Goal: Information Seeking & Learning: Learn about a topic

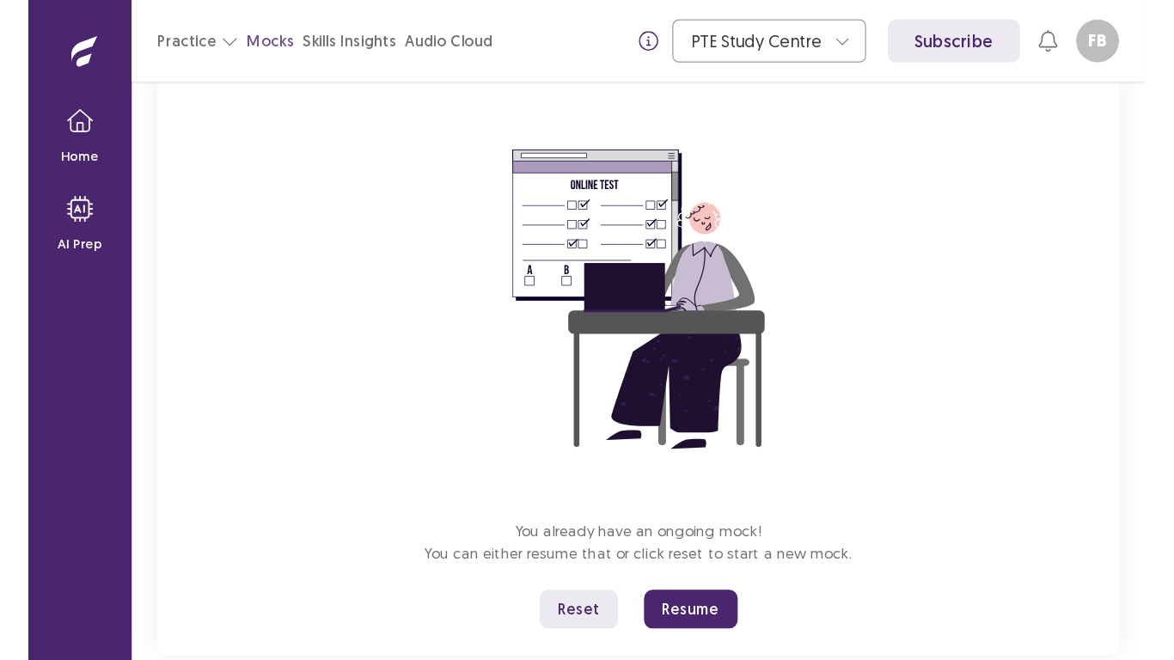
scroll to position [152, 0]
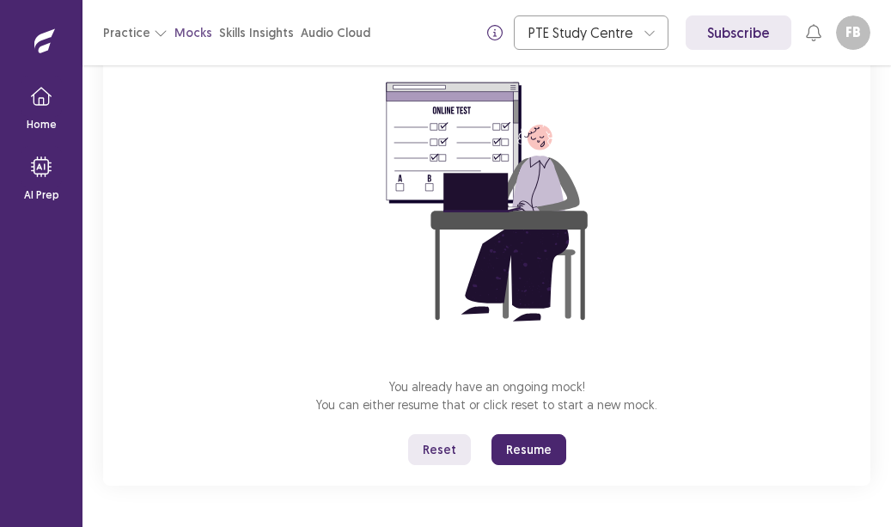
click at [512, 456] on button "Resume" at bounding box center [529, 449] width 75 height 31
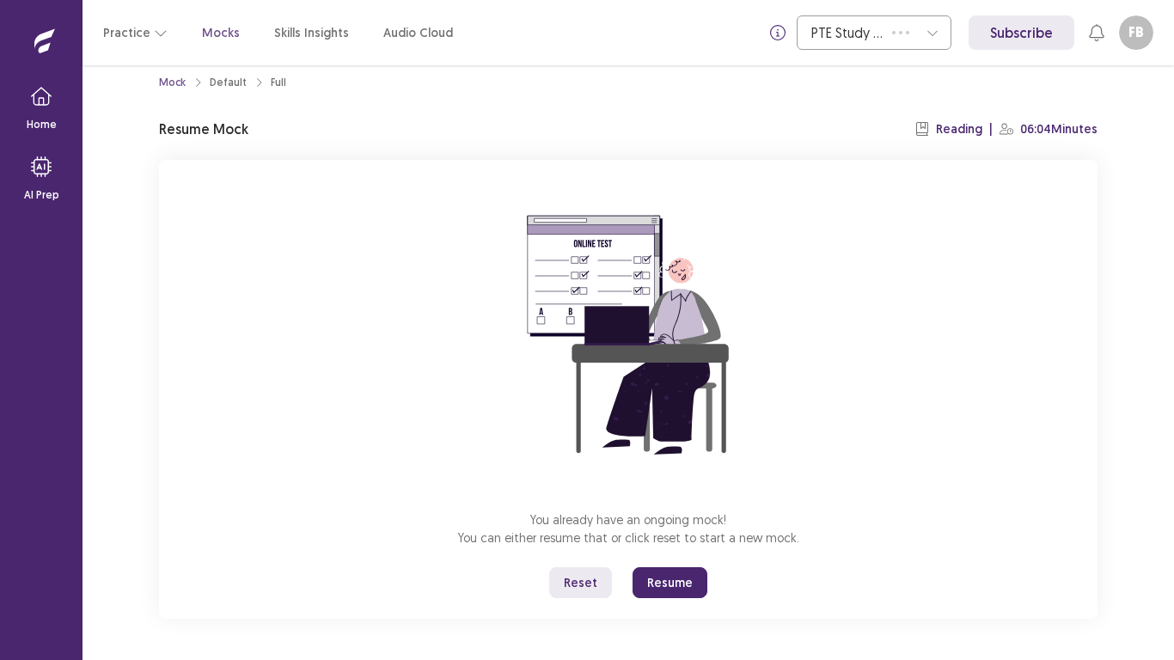
scroll to position [19, 0]
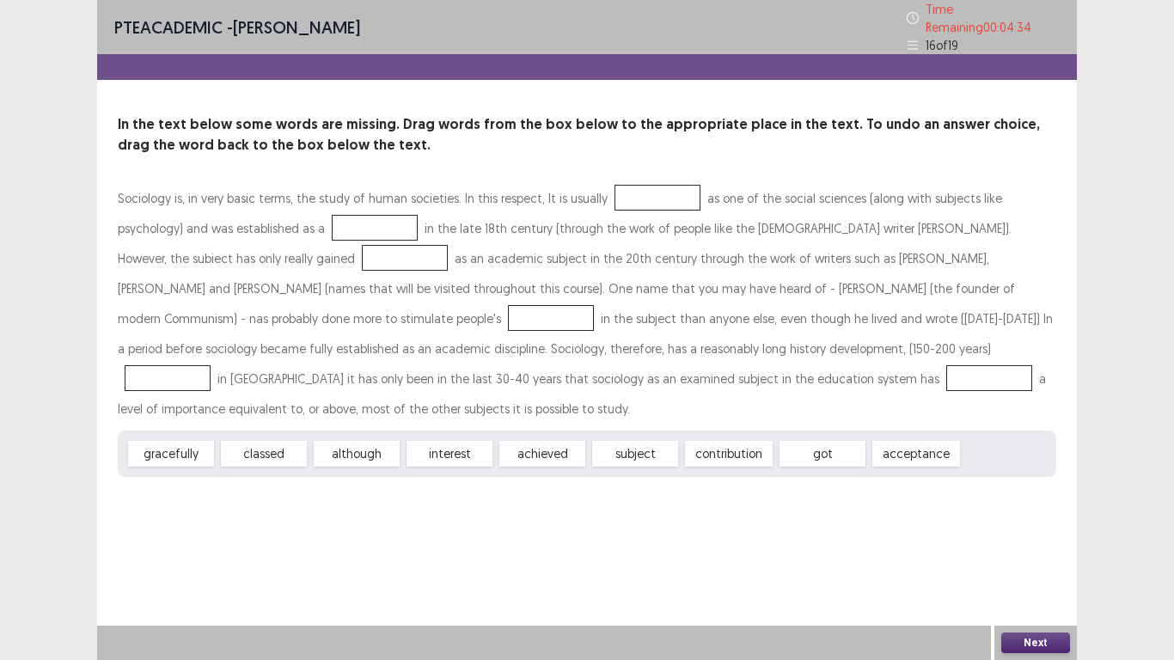
click at [753, 441] on div "contribution" at bounding box center [729, 454] width 88 height 26
drag, startPoint x: 698, startPoint y: 405, endPoint x: 701, endPoint y: 244, distance: 160.7
click at [705, 261] on div "Sociology is, in very basic terms, the study of human societies. In this respec…" at bounding box center [587, 330] width 938 height 294
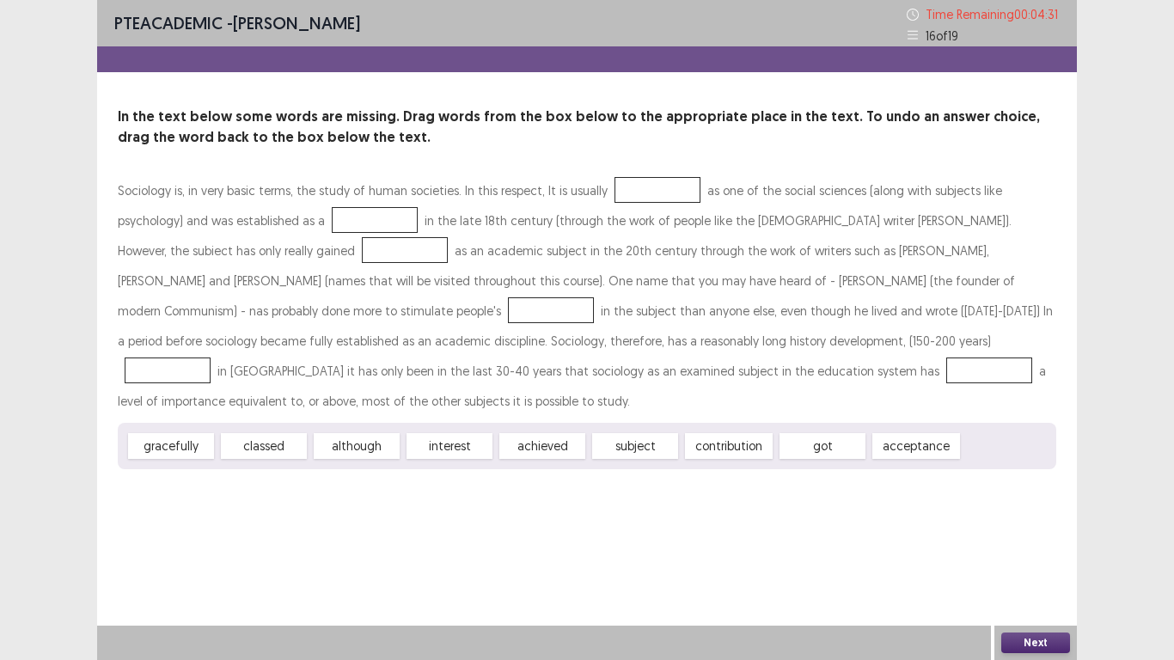
drag, startPoint x: 590, startPoint y: 156, endPoint x: 591, endPoint y: 191, distance: 34.4
click at [591, 191] on div "In the text below some words are missing. Drag words from the box below to the …" at bounding box center [587, 288] width 980 height 363
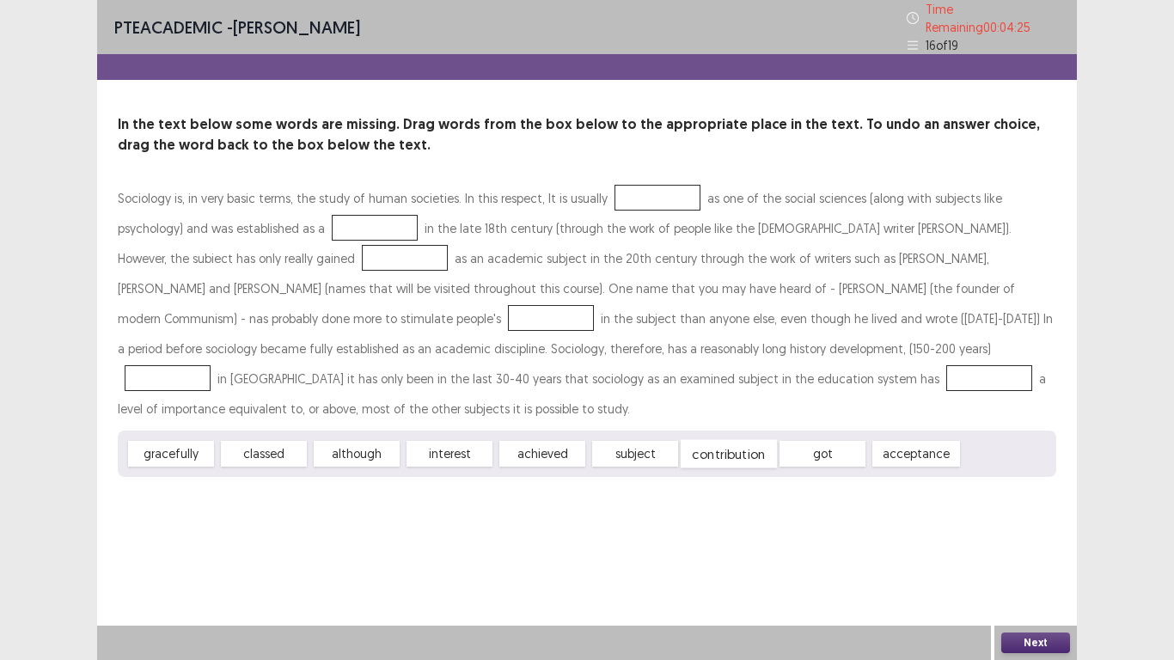
click at [688, 440] on div "contribution" at bounding box center [729, 454] width 96 height 28
drag, startPoint x: 698, startPoint y: 416, endPoint x: 620, endPoint y: 186, distance: 243.2
drag, startPoint x: 527, startPoint y: 413, endPoint x: 314, endPoint y: 224, distance: 284.3
drag, startPoint x: 637, startPoint y: 416, endPoint x: 419, endPoint y: 280, distance: 257.1
click at [503, 370] on div "got" at bounding box center [550, 384] width 95 height 28
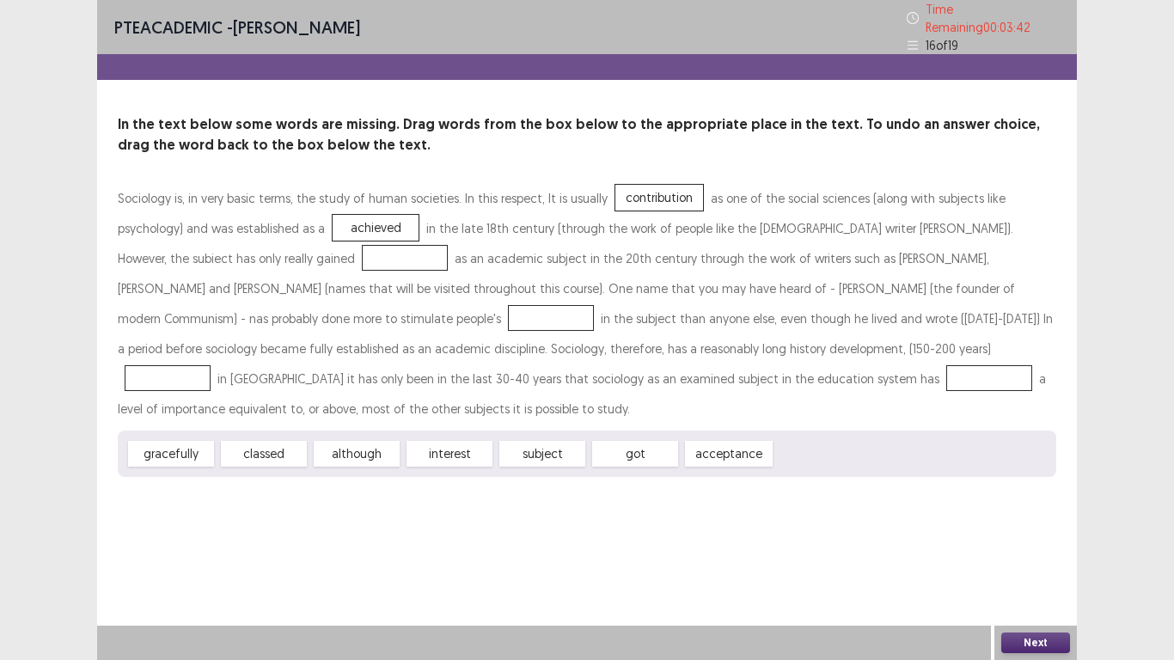
click at [333, 215] on div "achieved" at bounding box center [376, 228] width 86 height 26
drag, startPoint x: 633, startPoint y: 427, endPoint x: 300, endPoint y: 224, distance: 390.3
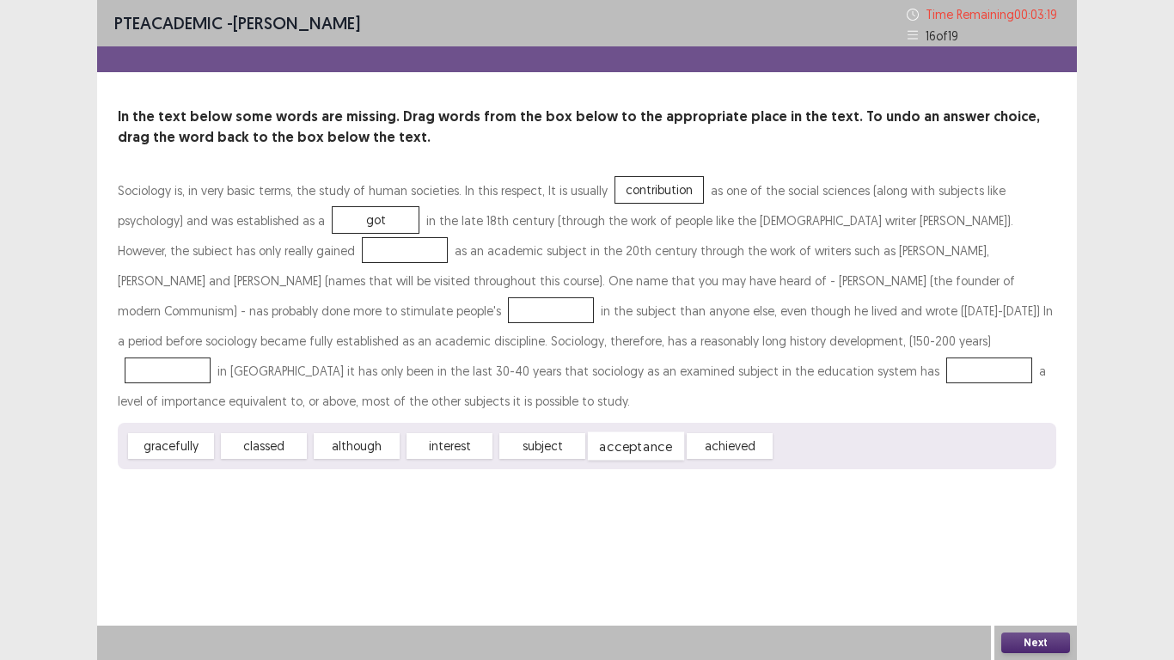
click at [620, 432] on div "acceptance" at bounding box center [636, 446] width 96 height 28
drag, startPoint x: 706, startPoint y: 413, endPoint x: 198, endPoint y: 264, distance: 529.4
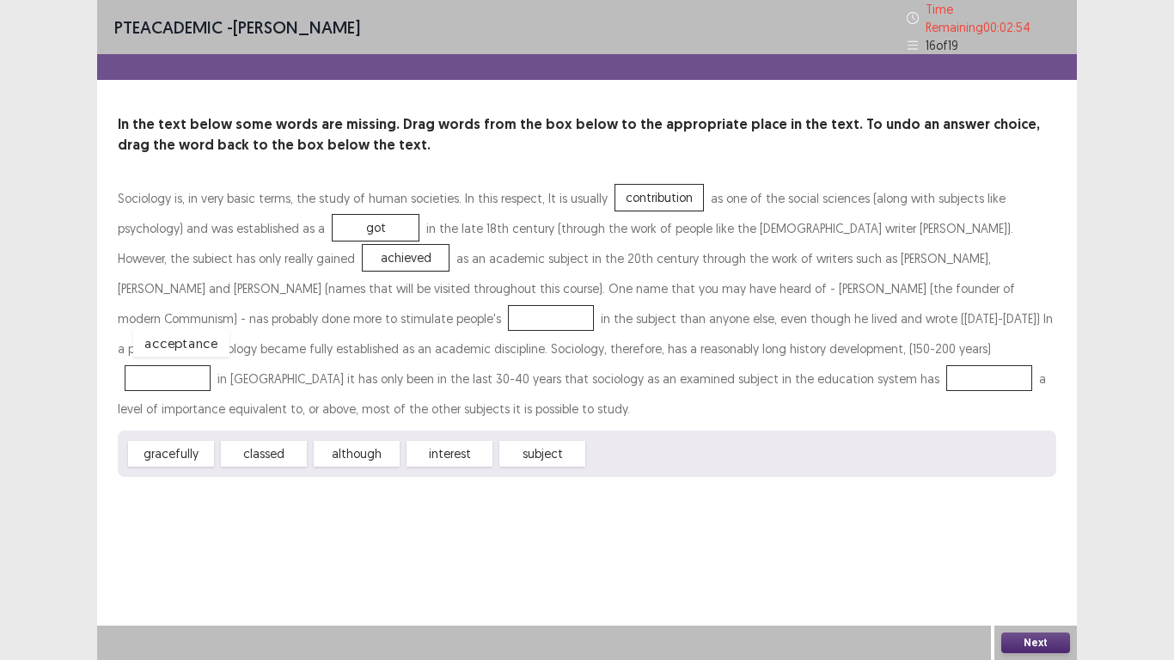
drag, startPoint x: 615, startPoint y: 413, endPoint x: 160, endPoint y: 303, distance: 468.8
drag, startPoint x: 255, startPoint y: 413, endPoint x: 596, endPoint y: 345, distance: 347.0
drag, startPoint x: 445, startPoint y: 416, endPoint x: 417, endPoint y: 358, distance: 65.0
click at [890, 526] on button "Next" at bounding box center [1035, 643] width 69 height 21
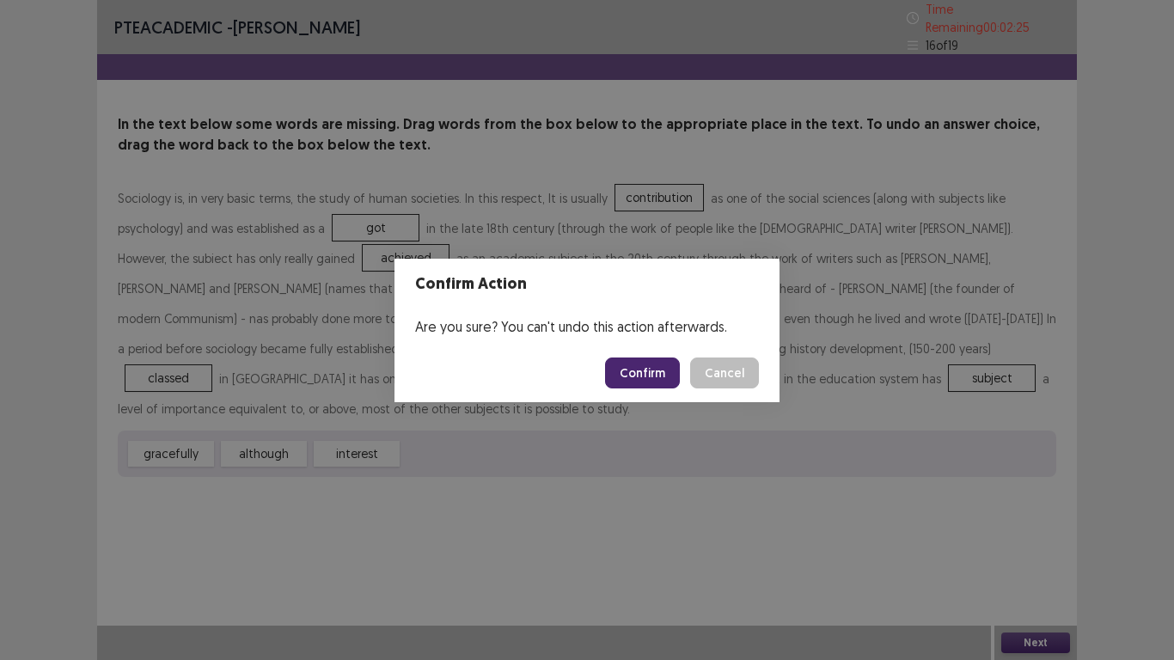
click at [643, 376] on button "Confirm" at bounding box center [642, 373] width 75 height 31
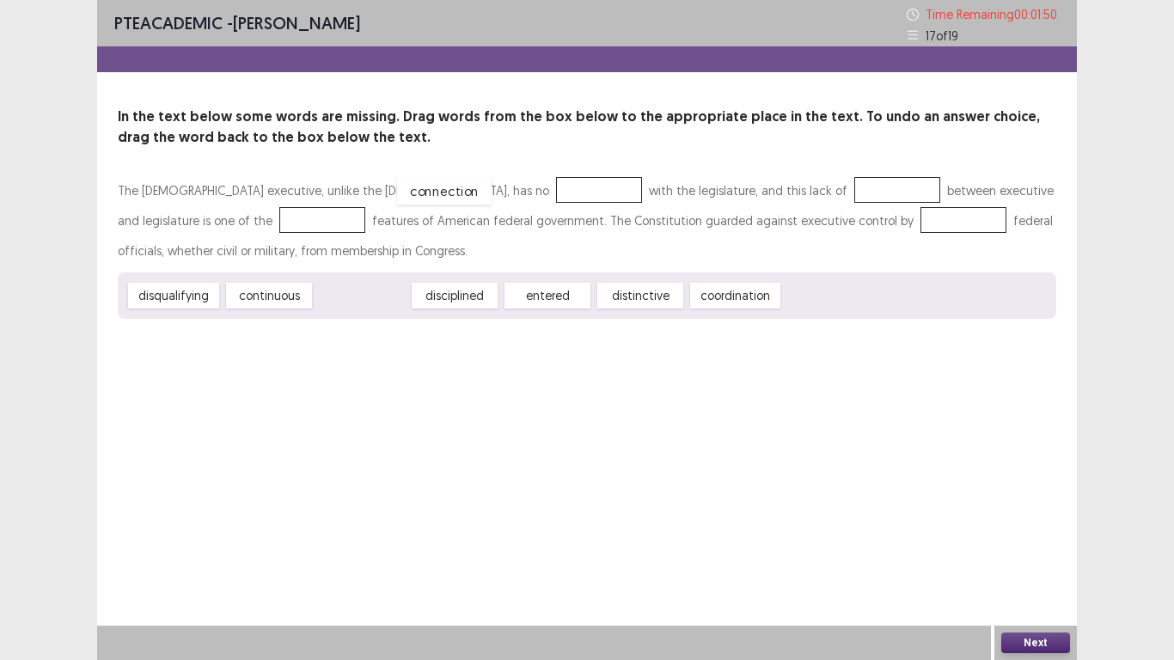
drag, startPoint x: 344, startPoint y: 287, endPoint x: 426, endPoint y: 182, distance: 133.4
drag, startPoint x: 618, startPoint y: 299, endPoint x: 706, endPoint y: 204, distance: 129.5
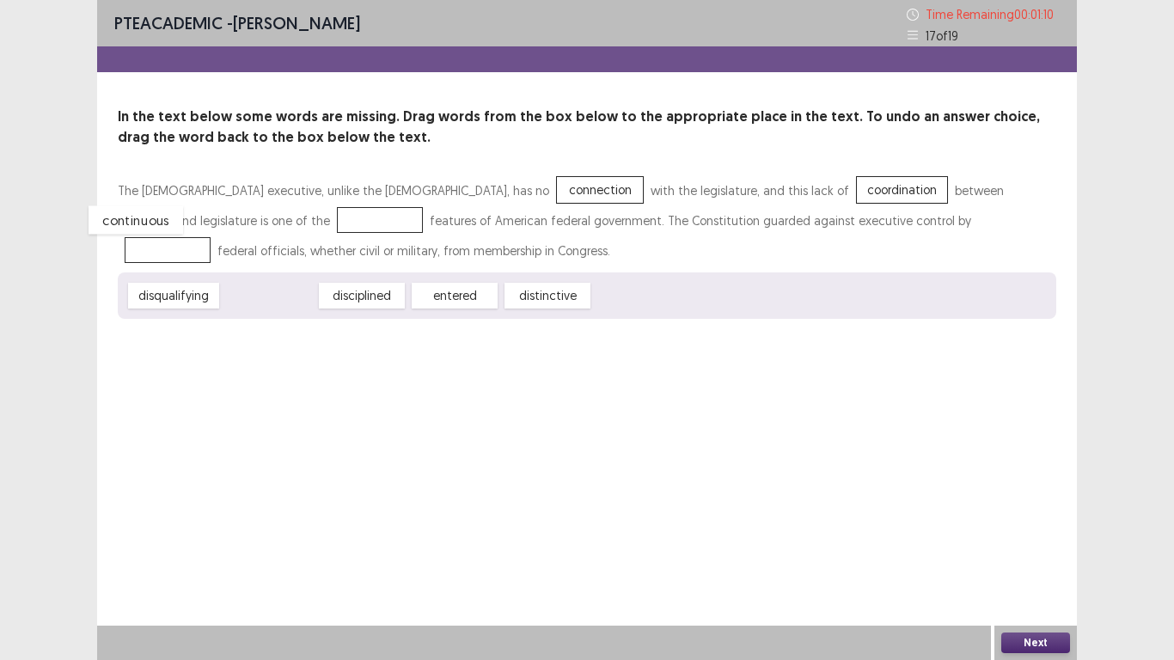
drag, startPoint x: 277, startPoint y: 299, endPoint x: 144, endPoint y: 223, distance: 153.2
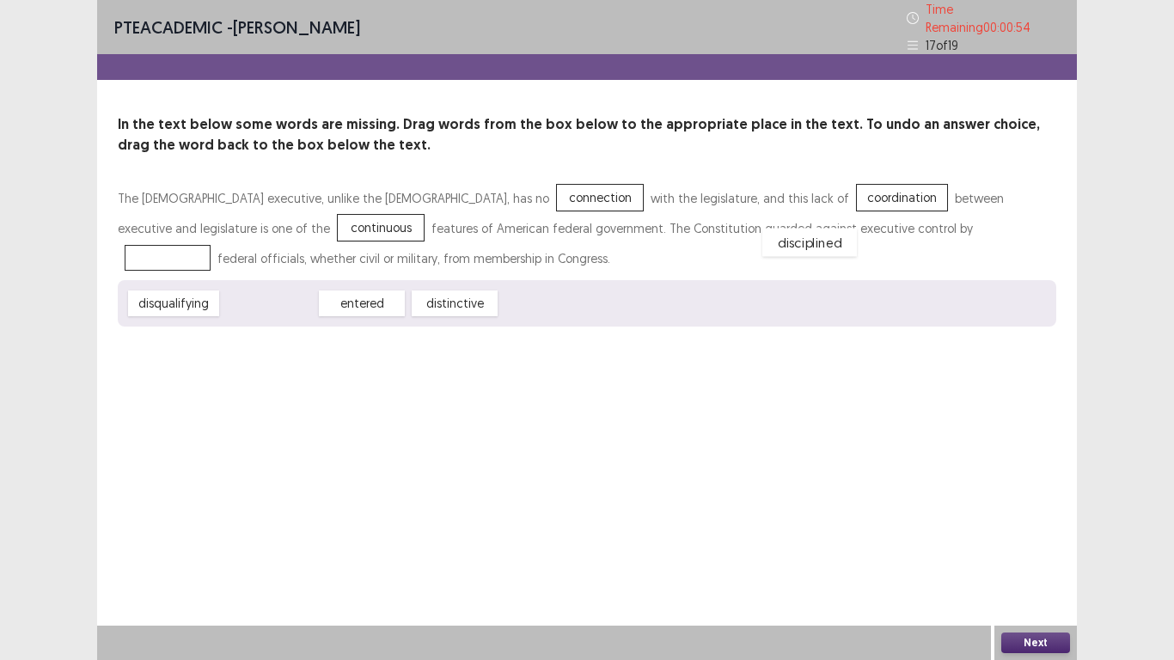
drag, startPoint x: 281, startPoint y: 301, endPoint x: 822, endPoint y: 240, distance: 544.0
click at [890, 526] on button "Next" at bounding box center [1035, 643] width 69 height 21
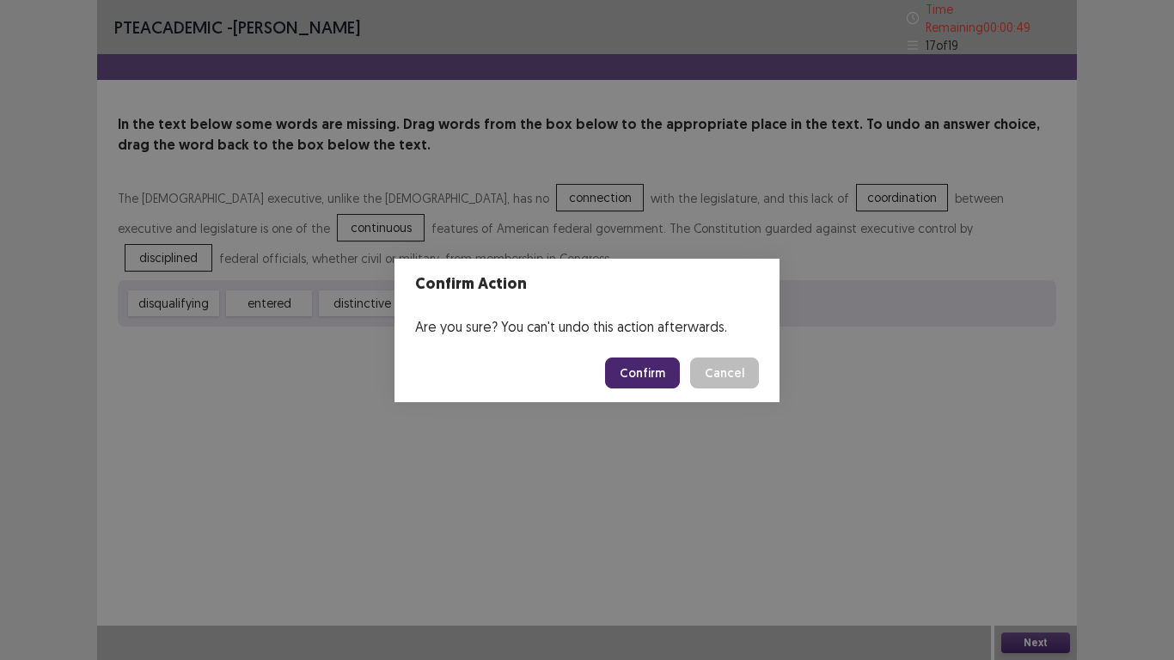
click at [639, 377] on button "Confirm" at bounding box center [642, 373] width 75 height 31
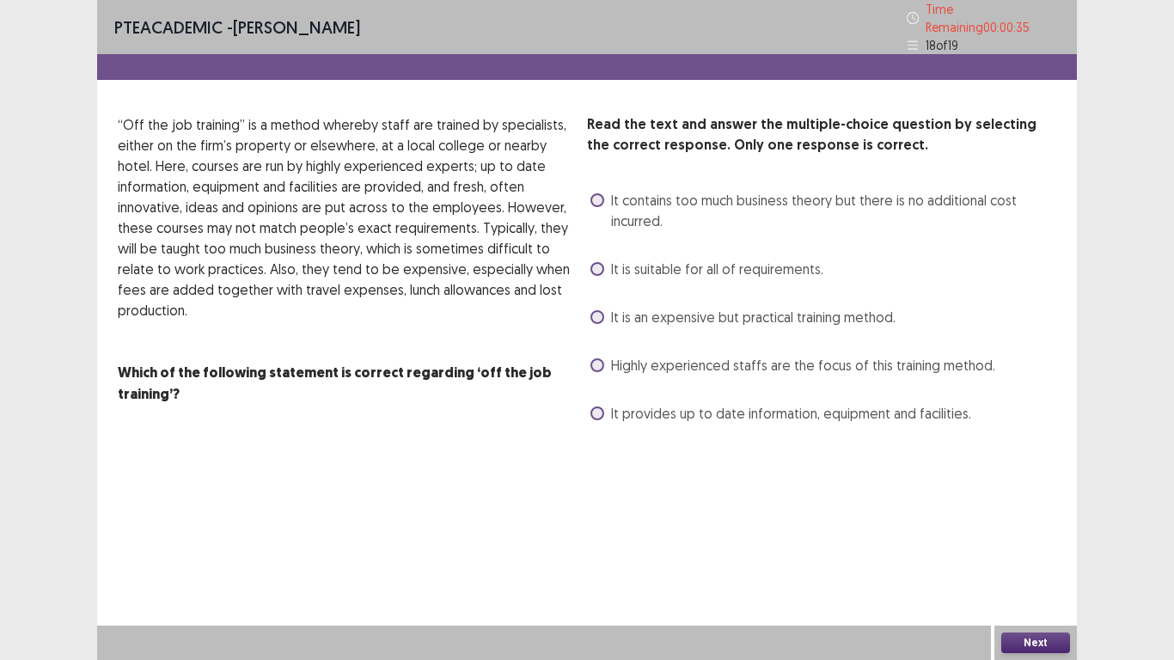
click at [596, 190] on label "It contains too much business theory but there is no additional cost incurred." at bounding box center [823, 210] width 466 height 41
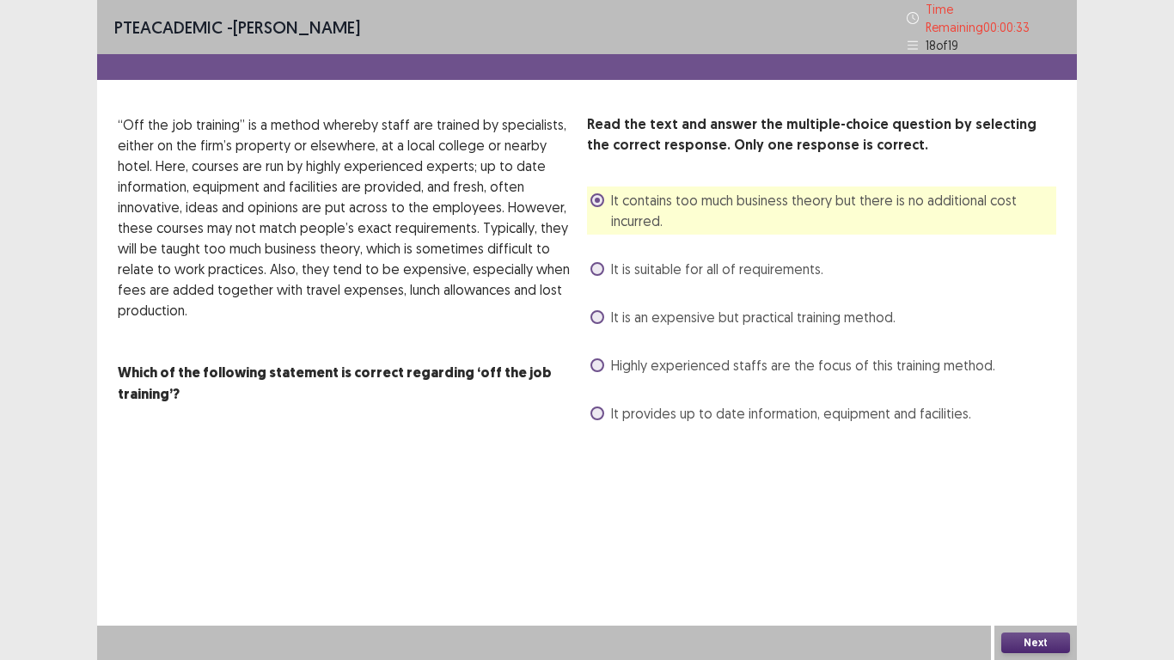
click at [584, 257] on div "Read the text and answer the multiple-choice question by selecting the correct …" at bounding box center [587, 270] width 980 height 313
click at [592, 259] on label "It is suitable for all of requirements." at bounding box center [706, 269] width 233 height 21
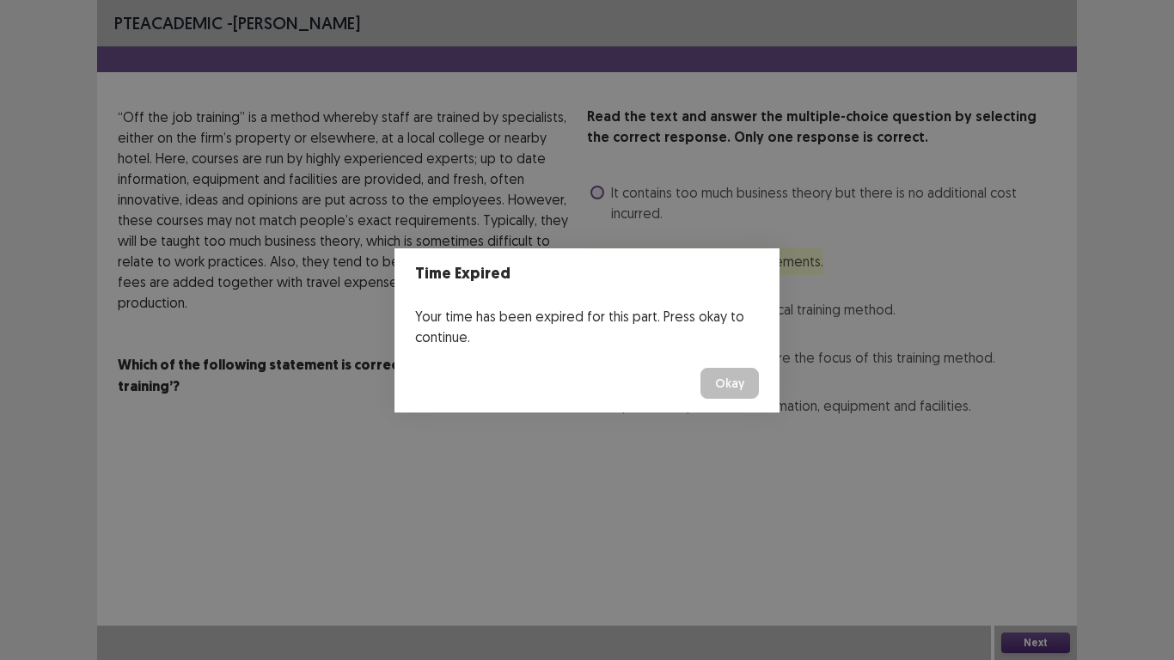
click at [726, 390] on button "Okay" at bounding box center [729, 383] width 58 height 31
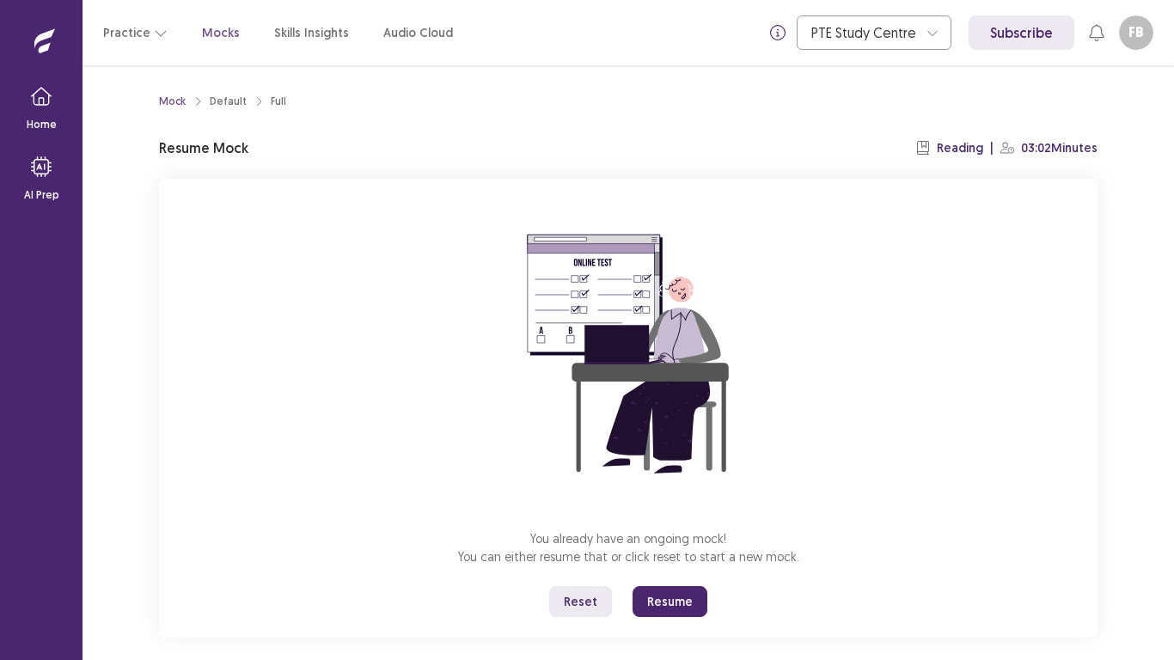
click at [668, 526] on button "Resume" at bounding box center [670, 601] width 75 height 31
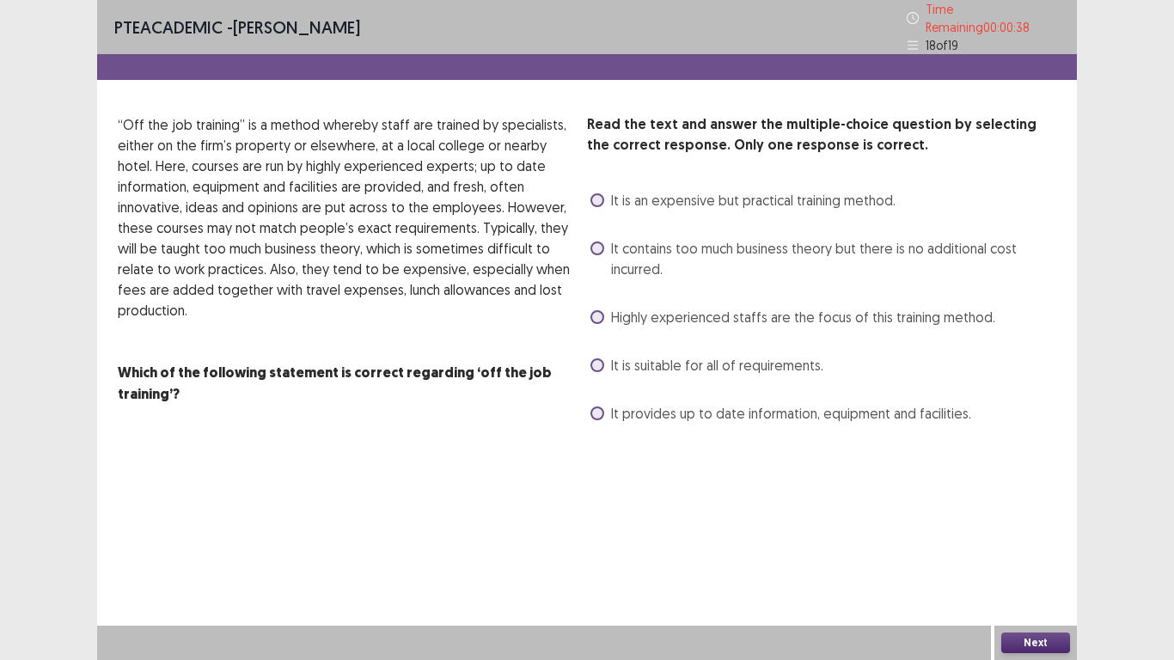
click at [598, 190] on label "It is an expensive but practical training method." at bounding box center [742, 200] width 305 height 21
click at [890, 526] on div "Next" at bounding box center [1035, 643] width 83 height 34
click at [890, 526] on button "Next" at bounding box center [1035, 643] width 69 height 21
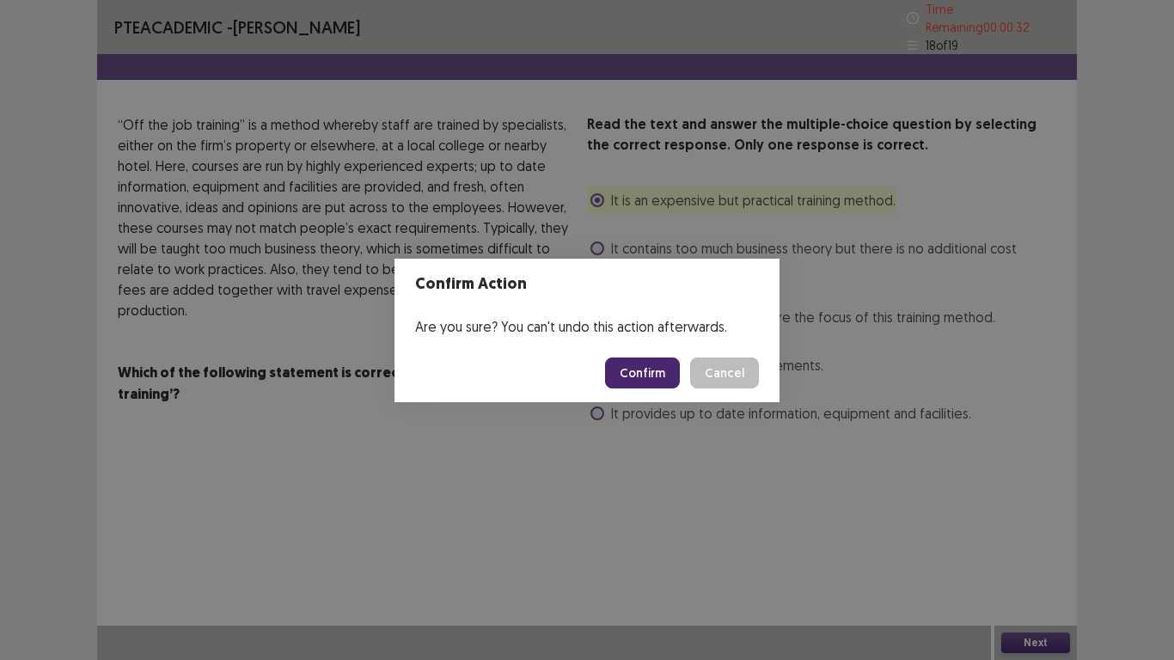
click at [633, 385] on button "Confirm" at bounding box center [642, 373] width 75 height 31
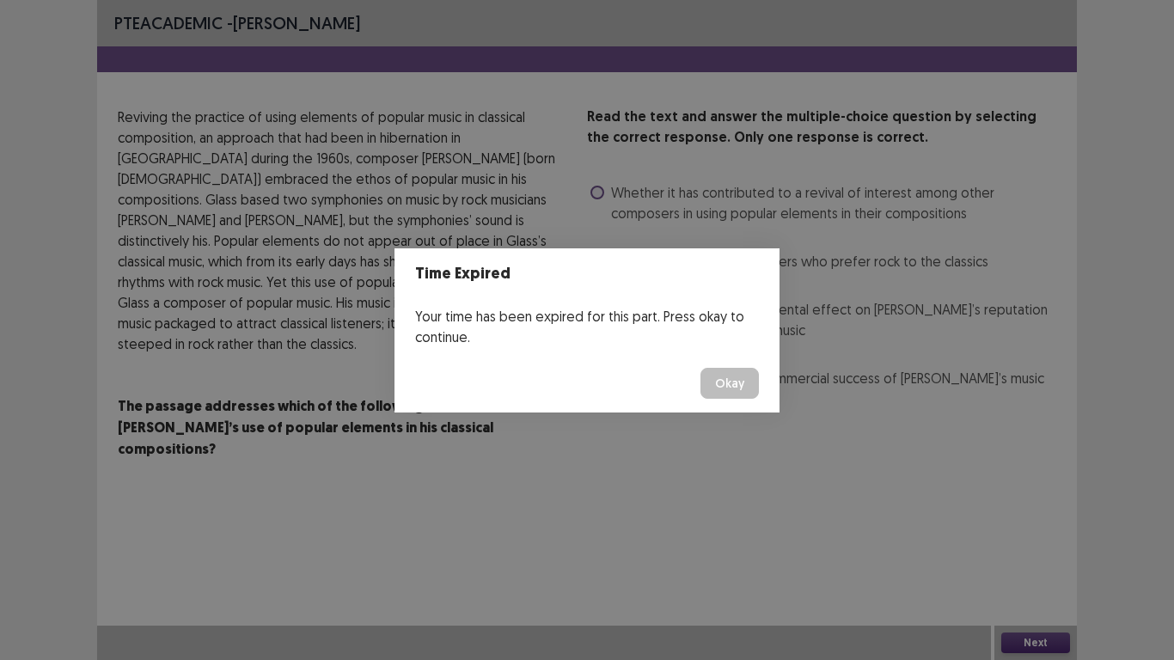
click at [757, 378] on button "Okay" at bounding box center [729, 383] width 58 height 31
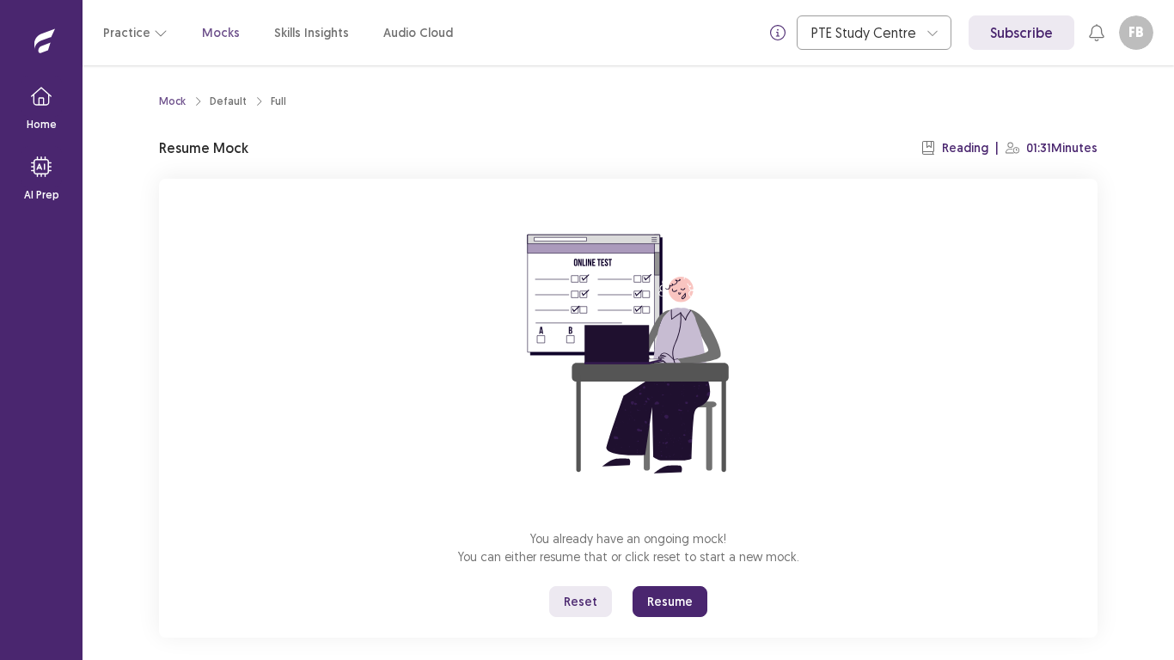
click at [651, 526] on button "Resume" at bounding box center [670, 601] width 75 height 31
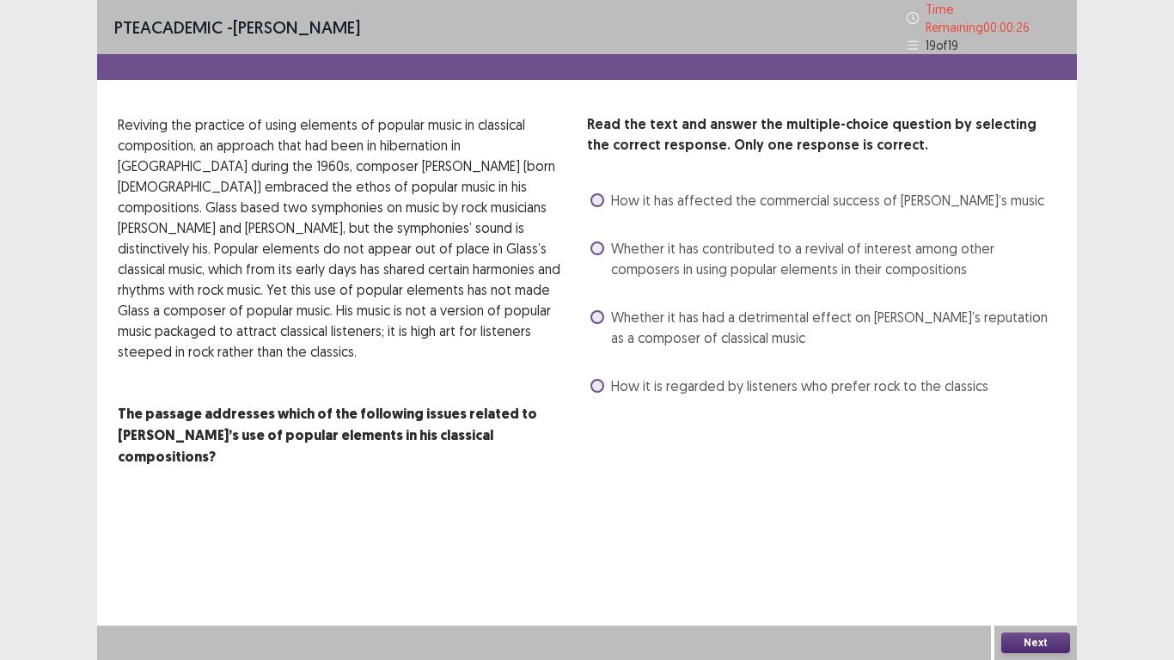
click at [596, 307] on label "Whether it has had a detrimental effect on [PERSON_NAME]’s reputation as a comp…" at bounding box center [823, 327] width 466 height 41
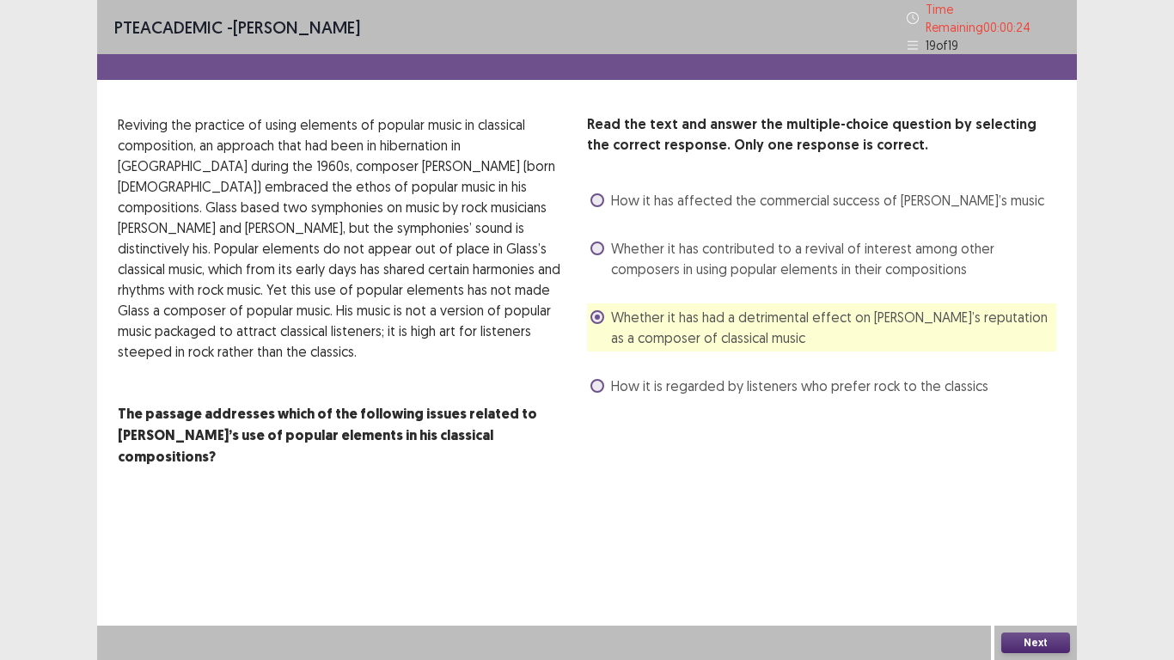
click at [890, 526] on button "Next" at bounding box center [1035, 643] width 69 height 21
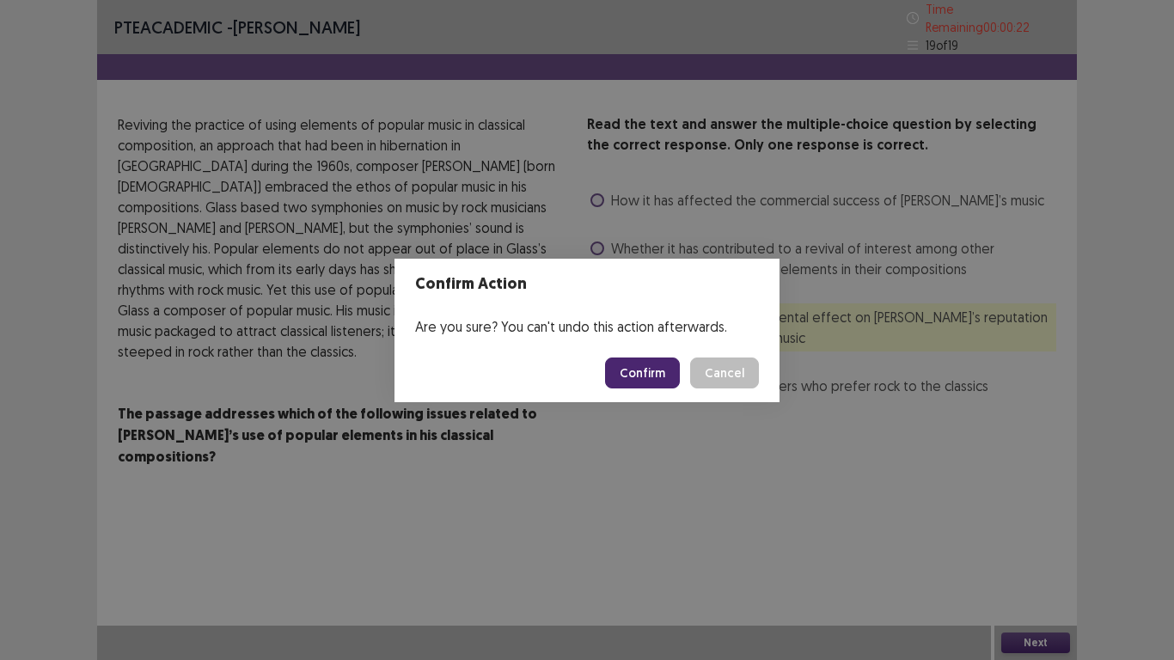
click at [637, 368] on button "Confirm" at bounding box center [642, 373] width 75 height 31
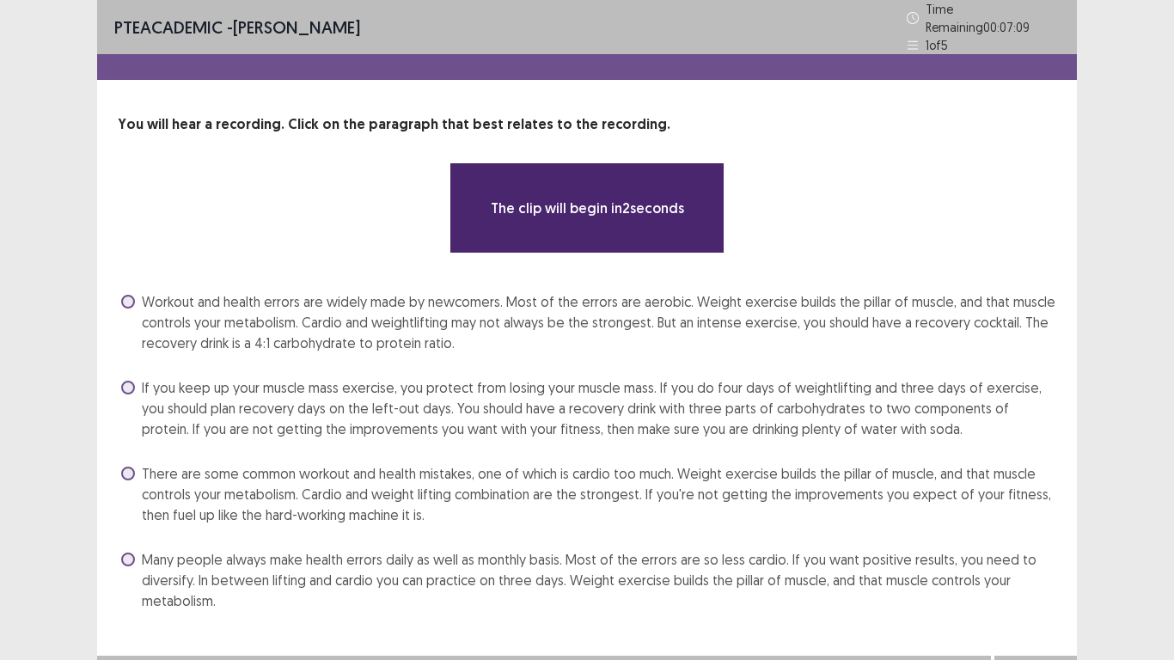
click at [120, 291] on div "Workout and health errors are widely made by newcomers. Most of the errors are …" at bounding box center [587, 322] width 938 height 69
click at [128, 287] on div "You will hear a recording. Click on the paragraph that best relates to the reco…" at bounding box center [587, 364] width 980 height 500
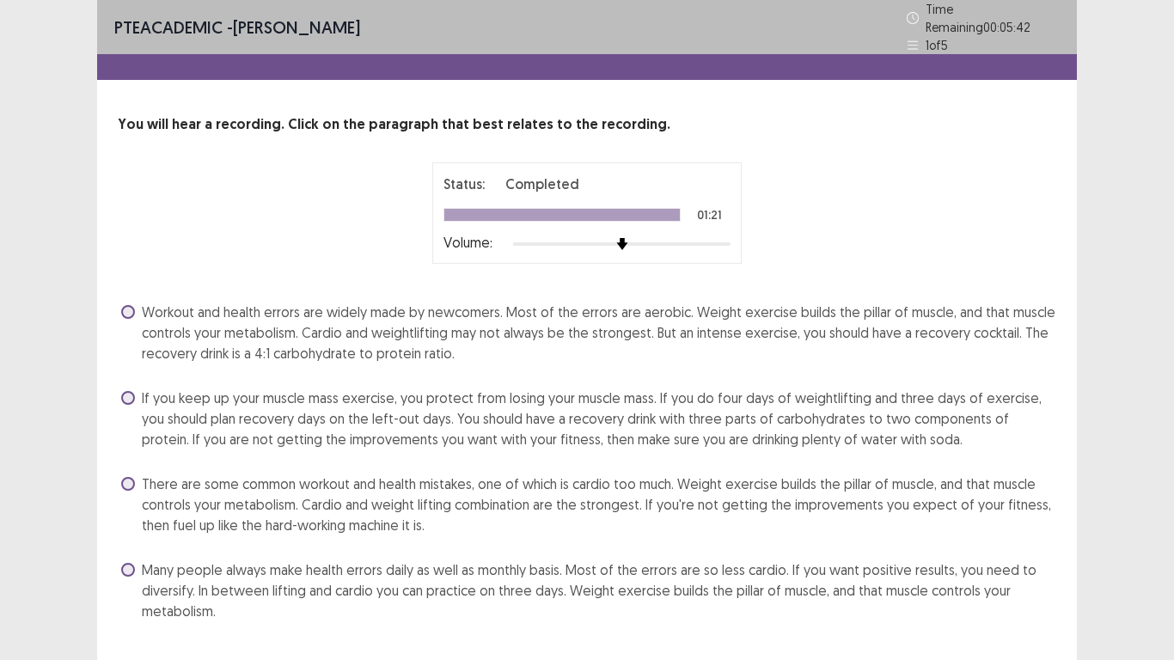
click at [121, 477] on span at bounding box center [128, 484] width 14 height 14
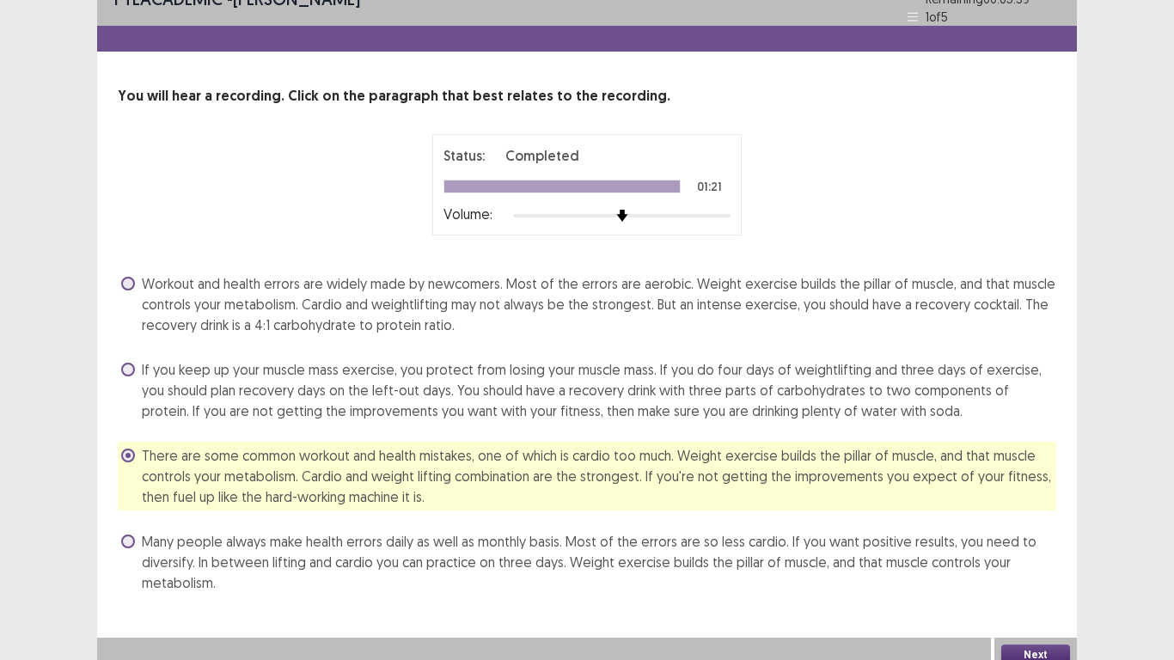
scroll to position [33, 0]
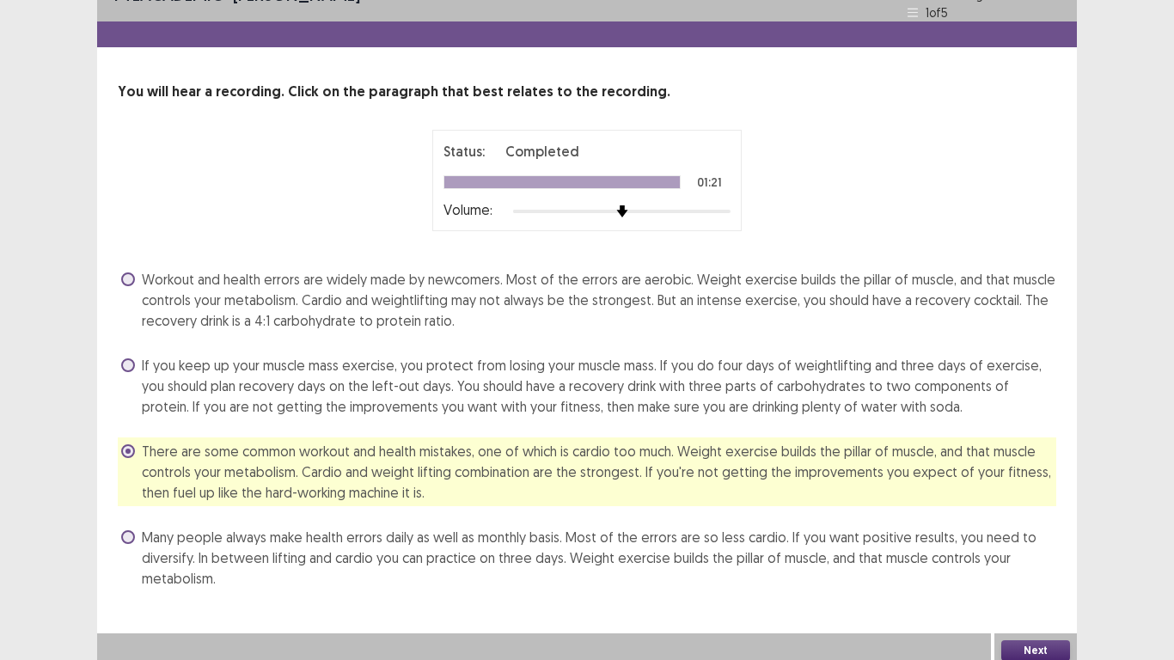
click at [890, 526] on button "Next" at bounding box center [1035, 650] width 69 height 21
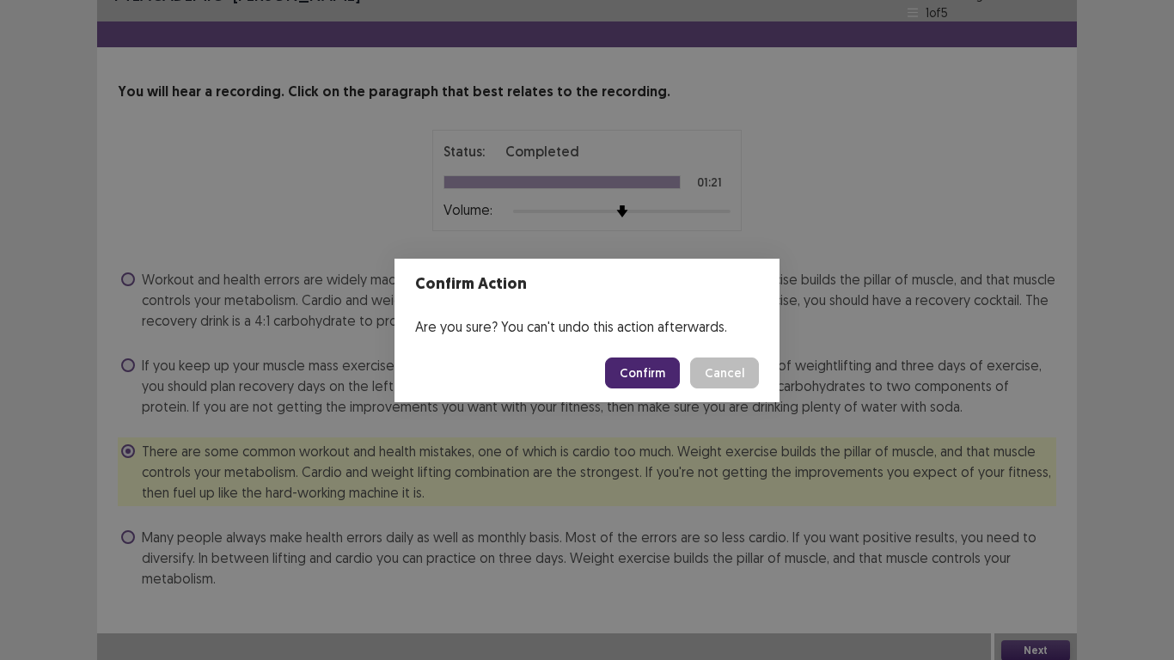
click at [658, 371] on button "Confirm" at bounding box center [642, 373] width 75 height 31
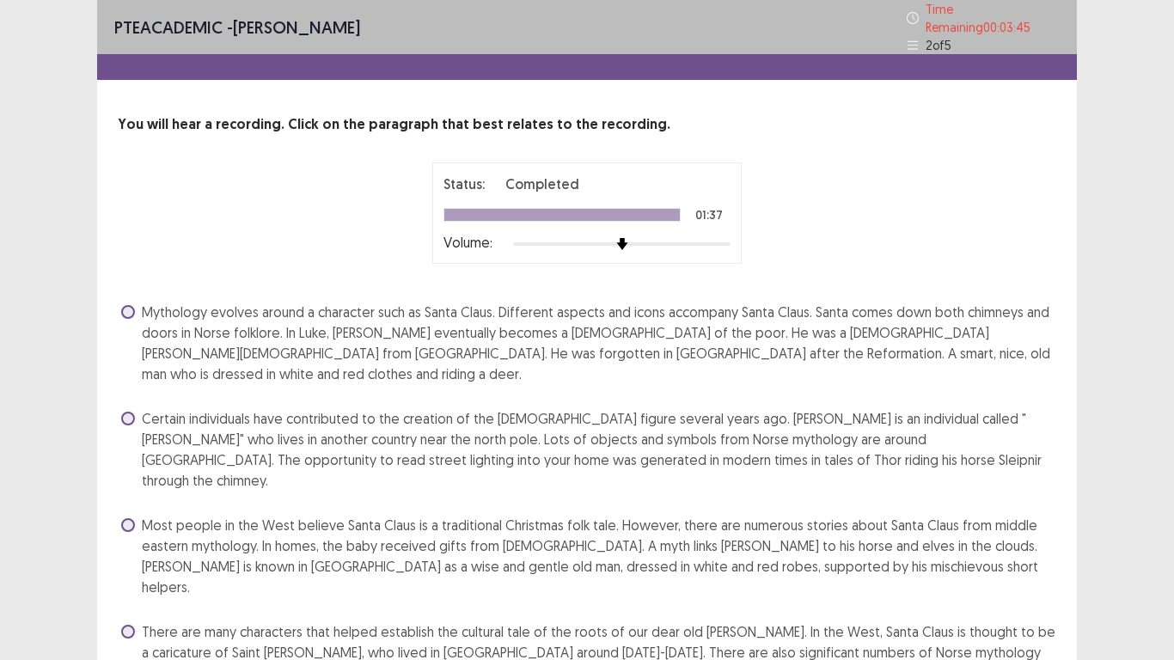
click at [123, 526] on span at bounding box center [128, 632] width 14 height 14
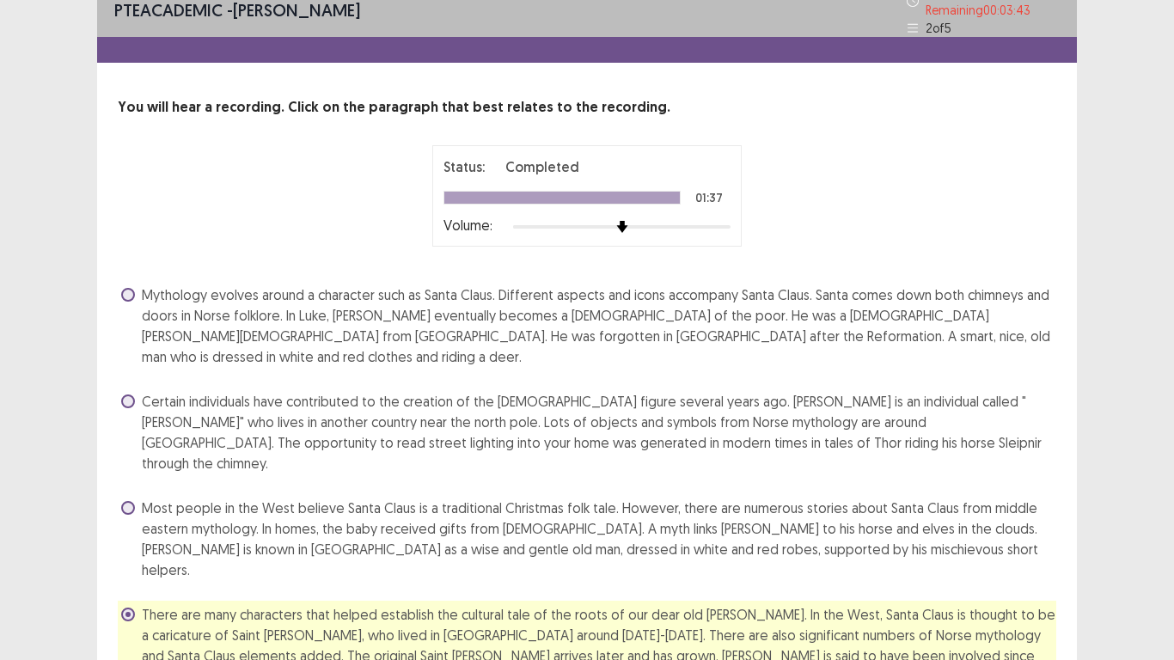
scroll to position [33, 0]
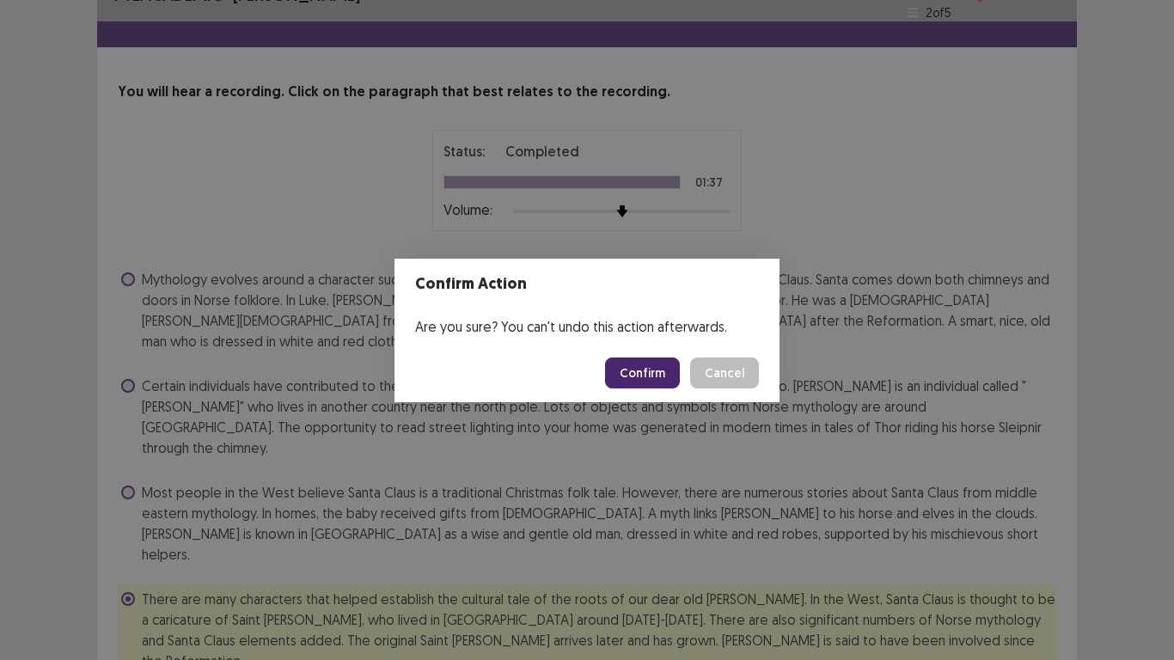
click at [646, 375] on button "Confirm" at bounding box center [642, 373] width 75 height 31
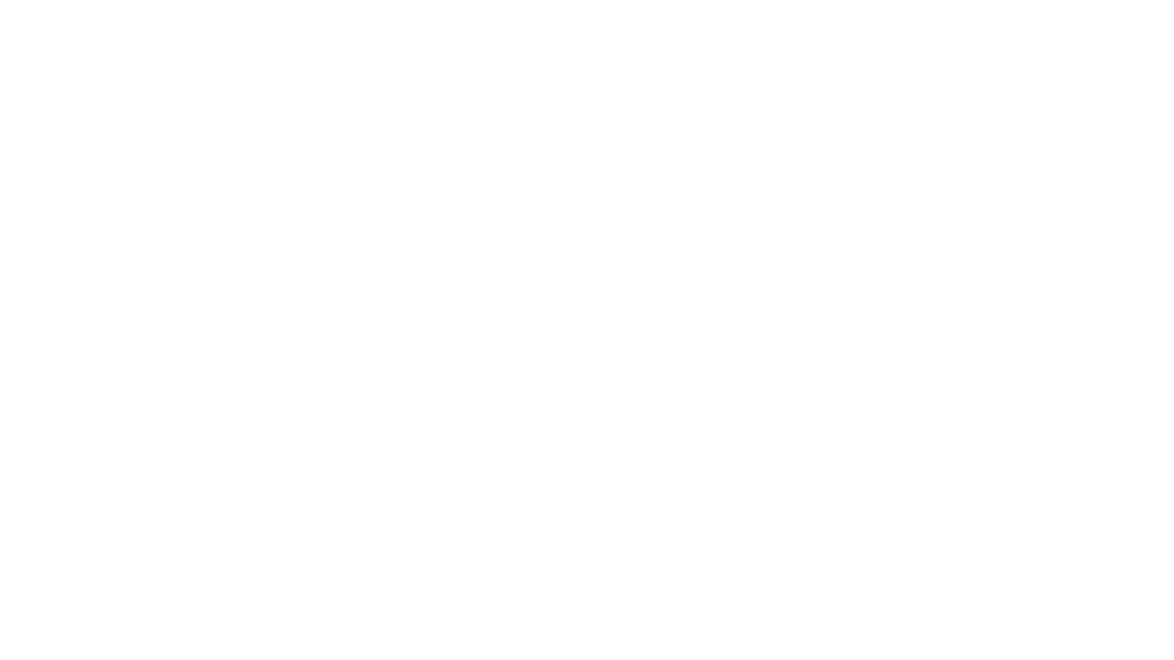
scroll to position [0, 0]
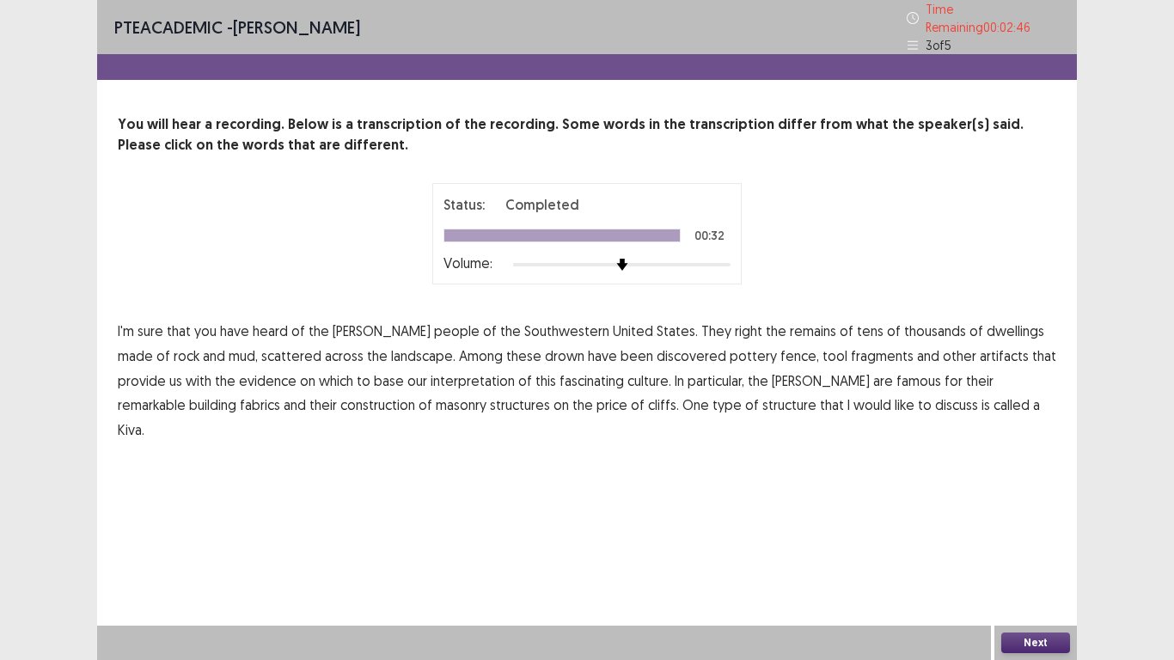
click at [261, 350] on span "scattered" at bounding box center [291, 355] width 60 height 21
drag, startPoint x: 226, startPoint y: 350, endPoint x: 236, endPoint y: 354, distance: 11.2
click at [261, 354] on span "scattered" at bounding box center [291, 355] width 60 height 21
click at [261, 348] on span "scattered" at bounding box center [291, 355] width 60 height 21
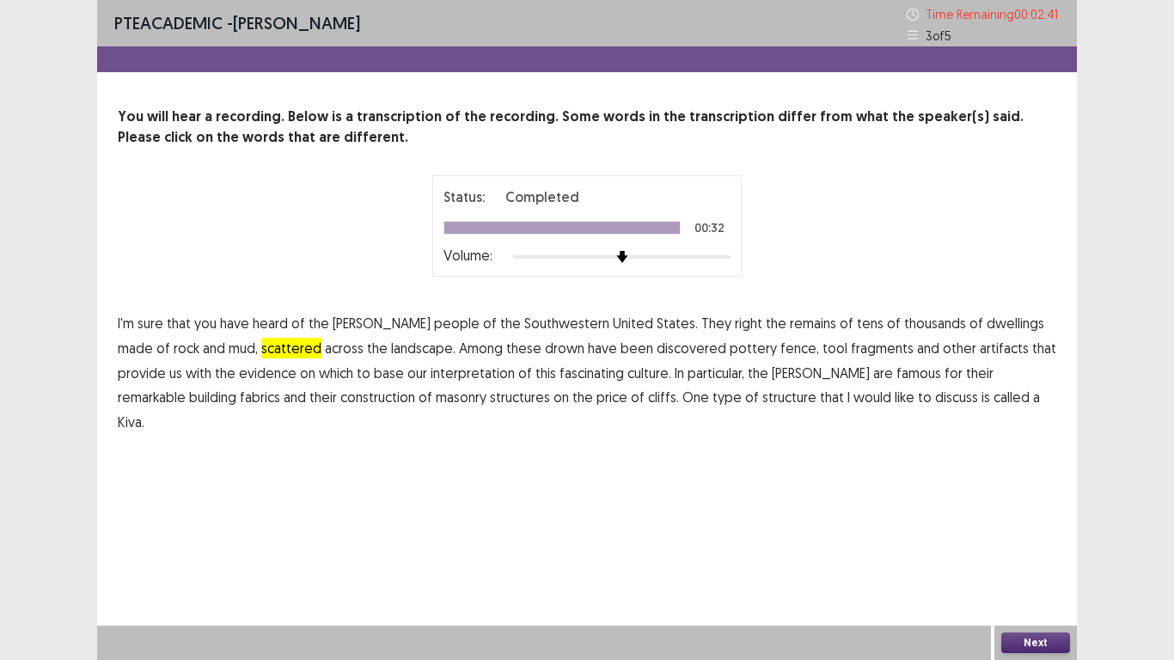
click at [890, 317] on span "thousands" at bounding box center [935, 323] width 62 height 21
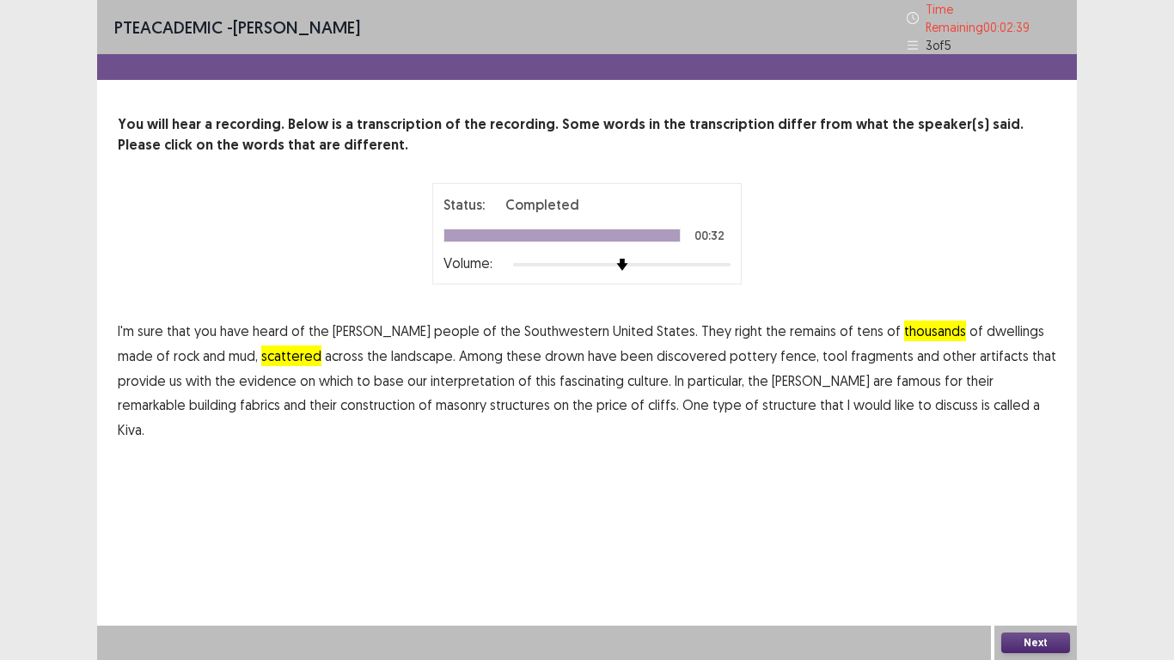
click at [762, 395] on span "structure" at bounding box center [789, 404] width 54 height 21
click at [890, 397] on span "like" at bounding box center [905, 404] width 20 height 21
click at [144, 419] on span "Kiva." at bounding box center [131, 429] width 27 height 21
click at [890, 394] on span "called" at bounding box center [1011, 404] width 36 height 21
click at [803, 399] on p "I'm sure that you have heard of the [DEMOGRAPHIC_DATA] people of the Southweste…" at bounding box center [587, 381] width 938 height 124
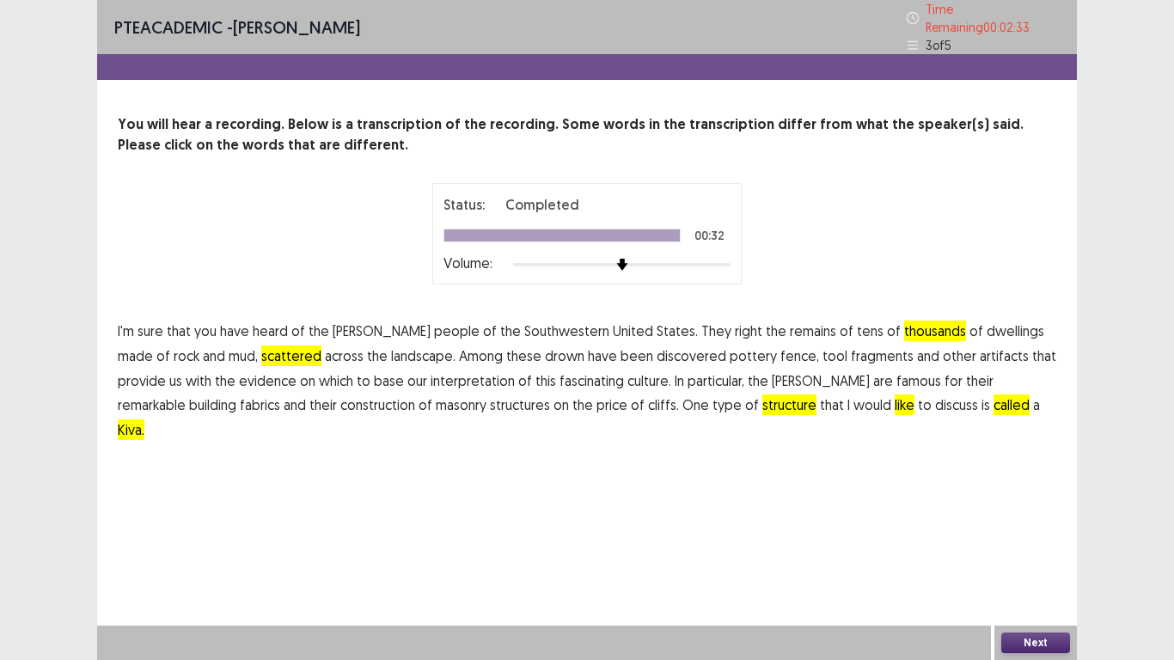
click at [890, 394] on span "discuss" at bounding box center [956, 404] width 43 height 21
click at [890, 394] on span "is" at bounding box center [985, 404] width 9 height 21
click at [755, 393] on p "I'm sure that you have heard of the [DEMOGRAPHIC_DATA] people of the Southweste…" at bounding box center [587, 381] width 938 height 124
click at [890, 394] on span "to" at bounding box center [925, 404] width 14 height 21
click at [853, 400] on span "would" at bounding box center [872, 404] width 38 height 21
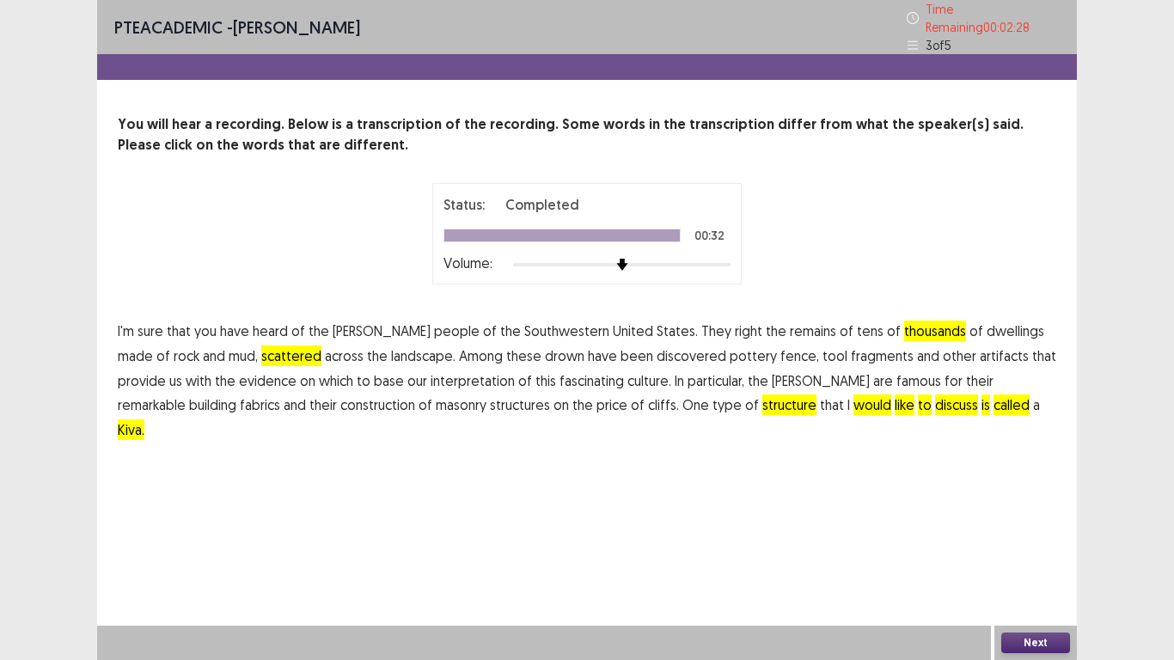
click at [820, 396] on span "that" at bounding box center [832, 404] width 24 height 21
click at [667, 402] on p "I'm sure that you have heard of the [DEMOGRAPHIC_DATA] people of the Southweste…" at bounding box center [587, 381] width 938 height 124
click at [847, 398] on span "I" at bounding box center [848, 404] width 3 height 21
click at [229, 345] on span "mud," at bounding box center [243, 355] width 29 height 21
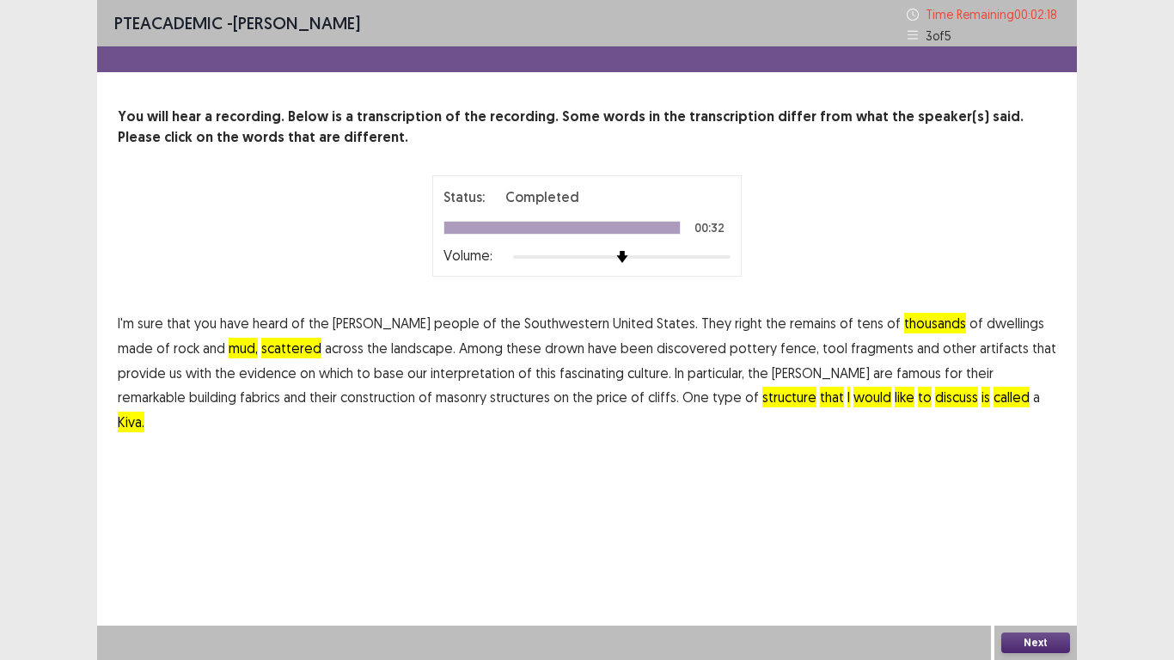
click at [890, 323] on span "dwellings" at bounding box center [1016, 323] width 58 height 21
click at [170, 338] on span "of" at bounding box center [163, 348] width 14 height 21
click at [153, 338] on span "made" at bounding box center [135, 348] width 35 height 21
click at [890, 526] on button "Next" at bounding box center [1035, 643] width 69 height 21
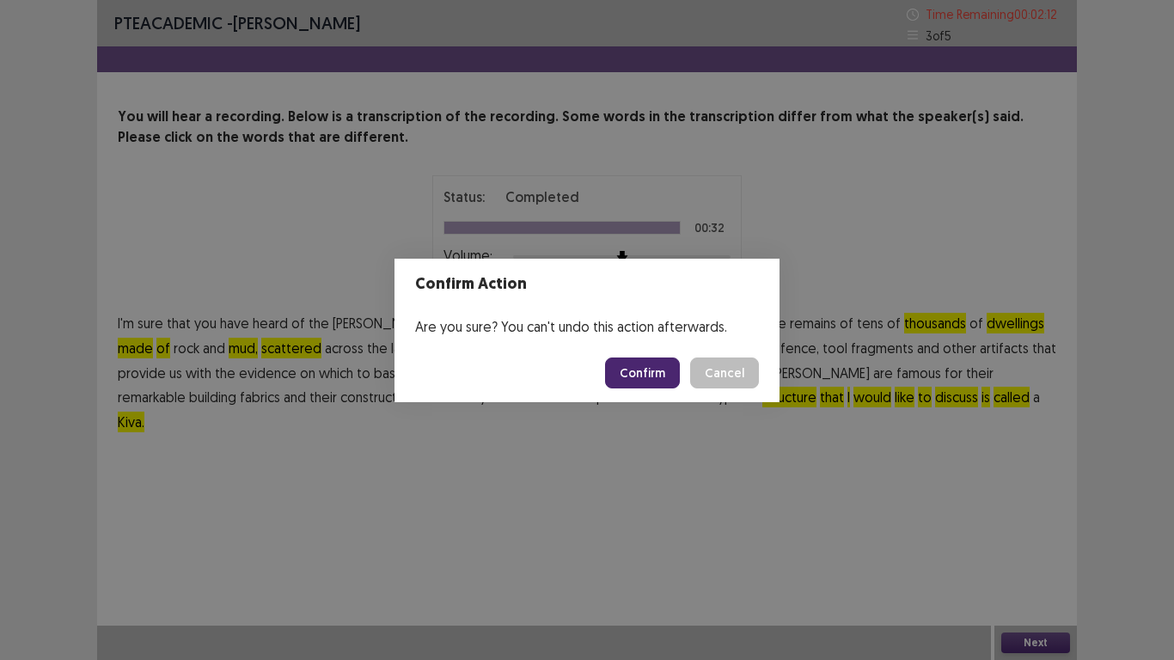
click at [645, 375] on button "Confirm" at bounding box center [642, 373] width 75 height 31
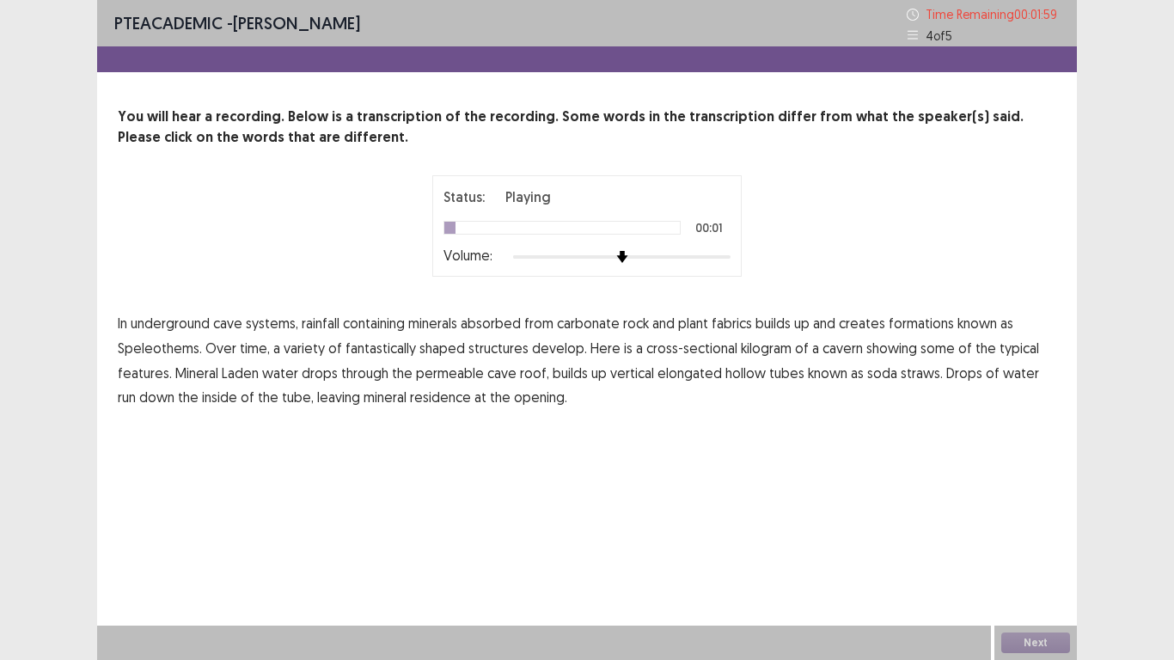
click at [119, 328] on span "In" at bounding box center [122, 323] width 9 height 21
click at [147, 333] on p "In underground cave systems, rainfall containing minerals absorbed from carbona…" at bounding box center [587, 360] width 938 height 99
click at [161, 322] on span "underground" at bounding box center [170, 323] width 79 height 21
click at [227, 322] on span "cave" at bounding box center [227, 323] width 29 height 21
click at [323, 319] on span "rainfall" at bounding box center [321, 323] width 38 height 21
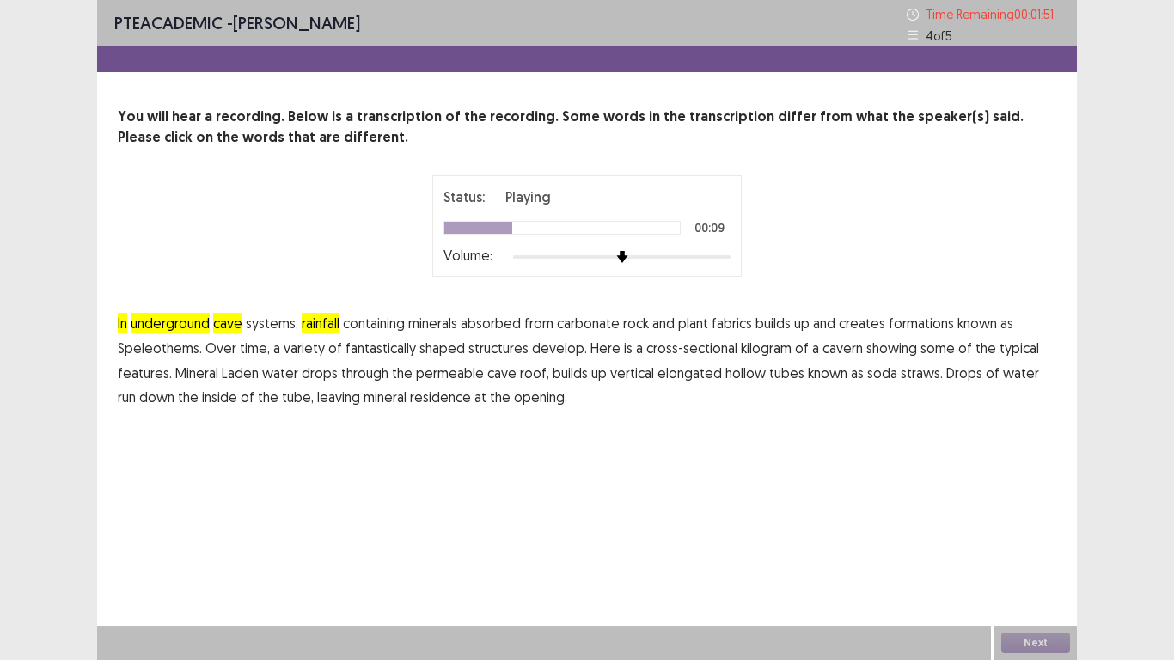
click at [449, 321] on span "minerals" at bounding box center [432, 323] width 49 height 21
click at [890, 351] on span "typical" at bounding box center [1019, 348] width 40 height 21
click at [890, 352] on span "of" at bounding box center [965, 348] width 14 height 21
click at [890, 347] on span "the" at bounding box center [985, 348] width 21 height 21
click at [890, 346] on span "some" at bounding box center [937, 348] width 34 height 21
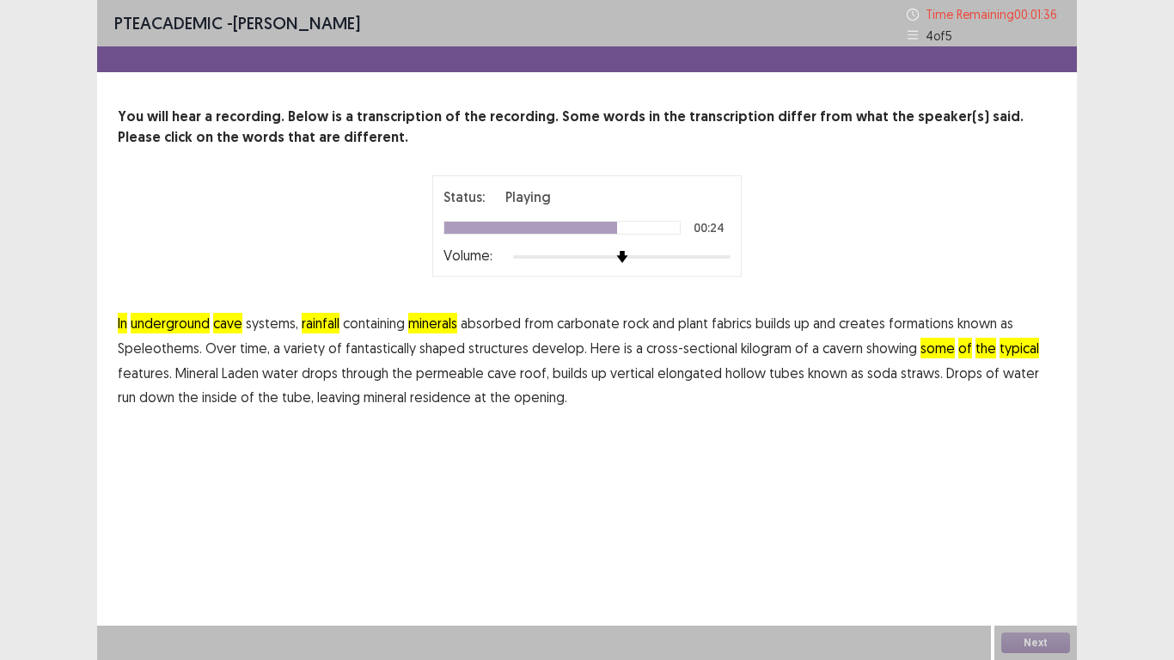
click at [866, 346] on span "showing" at bounding box center [891, 348] width 51 height 21
click at [779, 375] on span "tubes" at bounding box center [786, 373] width 35 height 21
click at [808, 365] on span "known" at bounding box center [828, 373] width 40 height 21
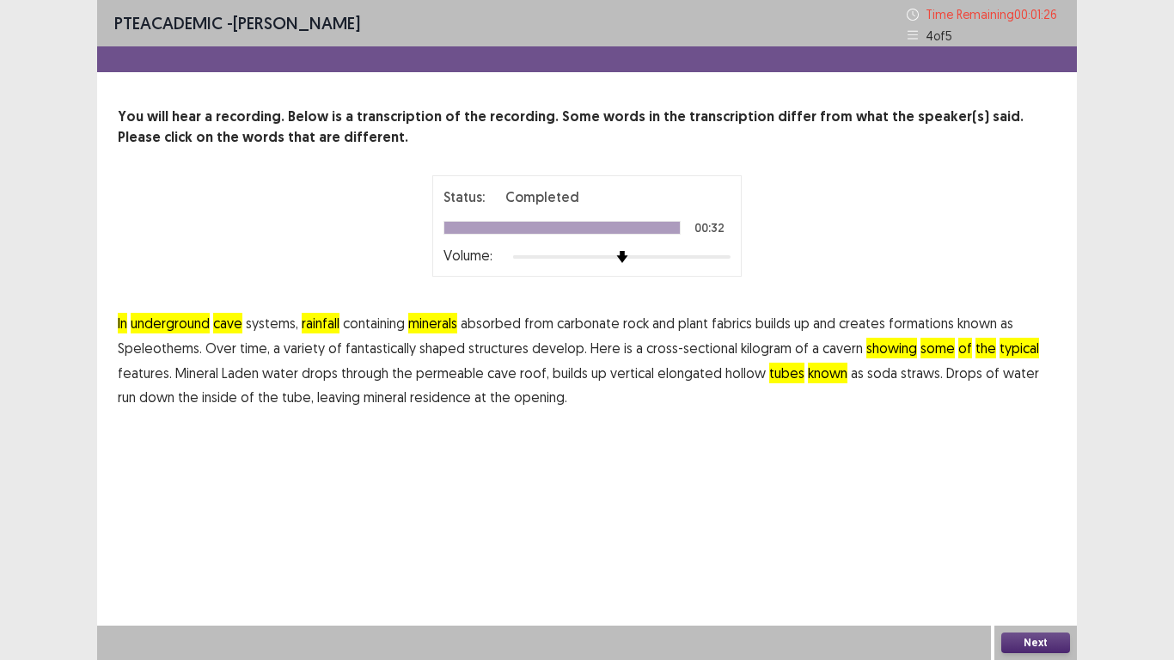
click at [890, 374] on span "water" at bounding box center [1021, 373] width 36 height 21
click at [136, 387] on span "run" at bounding box center [127, 397] width 18 height 21
click at [890, 376] on span "Drops" at bounding box center [964, 373] width 36 height 21
click at [890, 369] on span "of" at bounding box center [993, 373] width 14 height 21
click at [890, 376] on span "straws." at bounding box center [922, 373] width 42 height 21
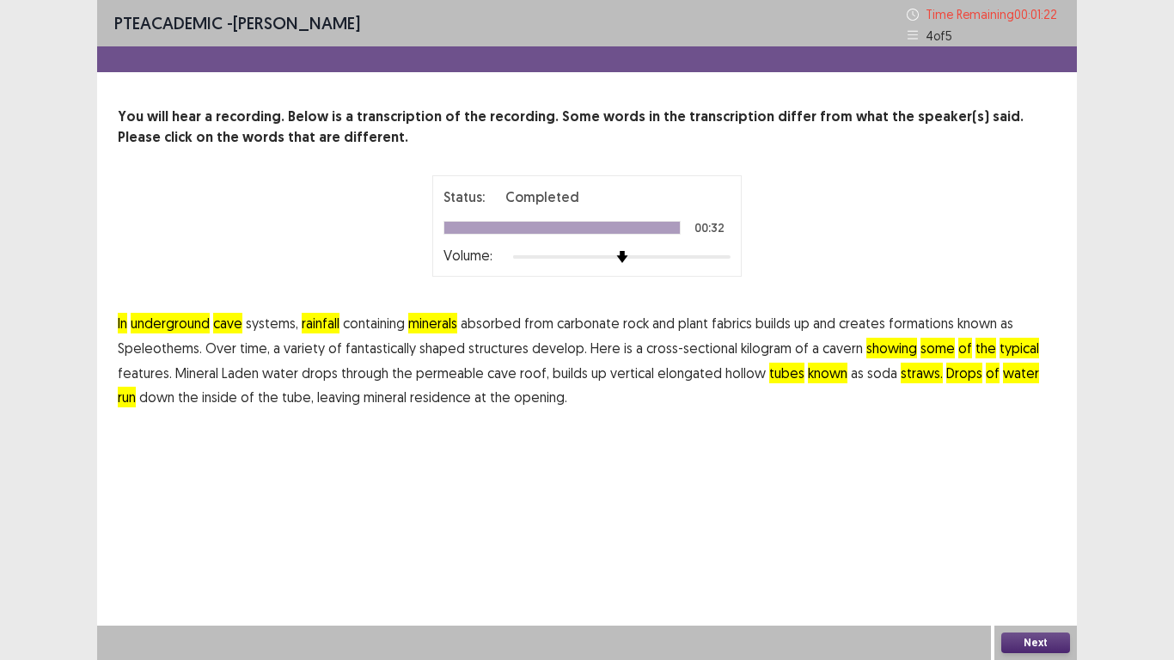
click at [869, 381] on span "soda" at bounding box center [882, 373] width 30 height 21
click at [855, 374] on p "In underground cave systems, rainfall containing minerals absorbed from carbona…" at bounding box center [587, 360] width 938 height 99
click at [337, 395] on p "In underground cave systems, rainfall containing minerals absorbed from carbona…" at bounding box center [587, 360] width 938 height 99
click at [364, 396] on span "mineral" at bounding box center [385, 397] width 43 height 21
click at [420, 399] on span "residence" at bounding box center [440, 397] width 61 height 21
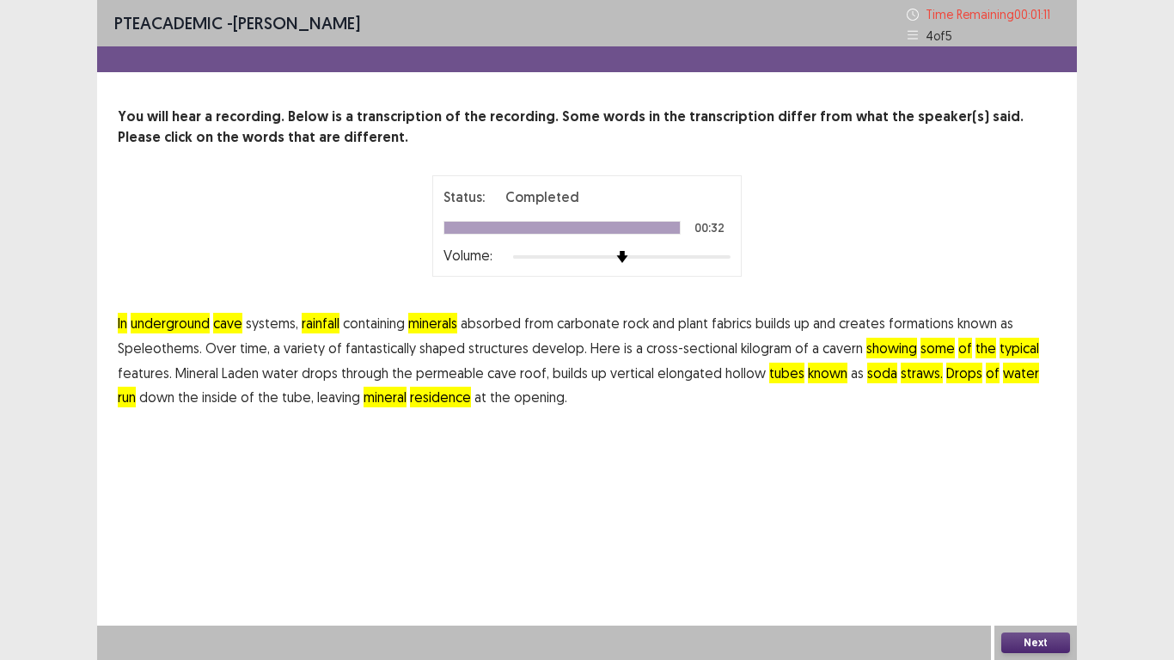
click at [490, 392] on span "the" at bounding box center [500, 397] width 21 height 21
drag, startPoint x: 453, startPoint y: 399, endPoint x: 498, endPoint y: 398, distance: 44.7
click at [465, 398] on p "In underground cave systems, rainfall containing minerals absorbed from carbona…" at bounding box center [587, 360] width 938 height 99
click at [514, 398] on span "opening." at bounding box center [540, 397] width 53 height 21
click at [474, 394] on span "at" at bounding box center [480, 397] width 12 height 21
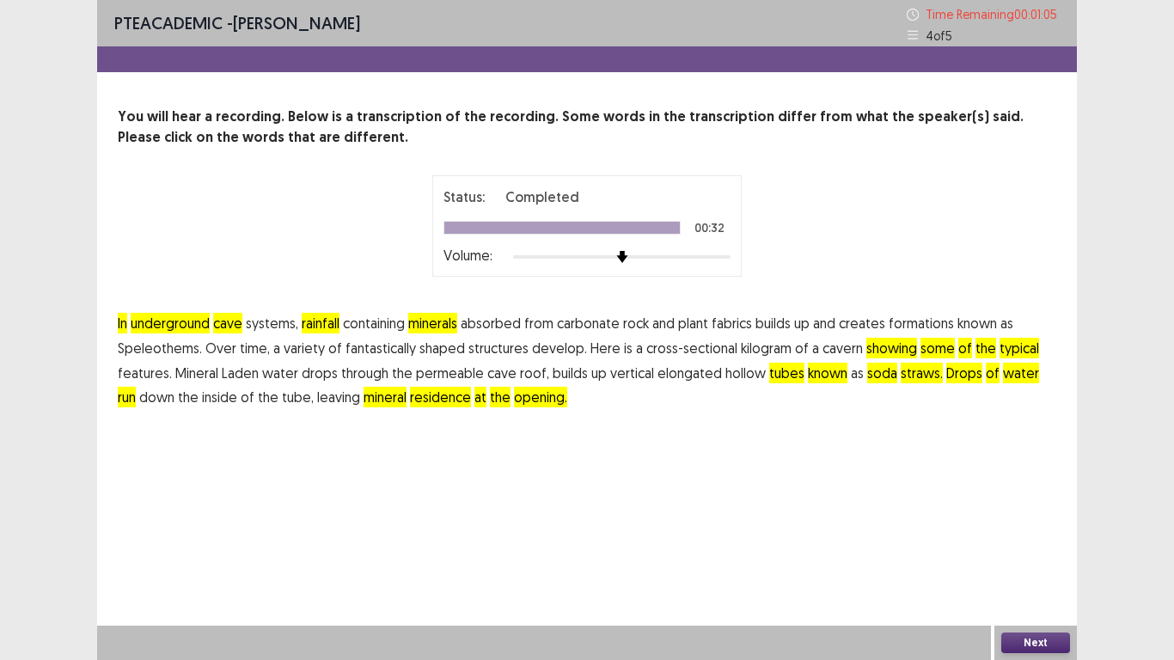
click at [890, 526] on button "Next" at bounding box center [1035, 643] width 69 height 21
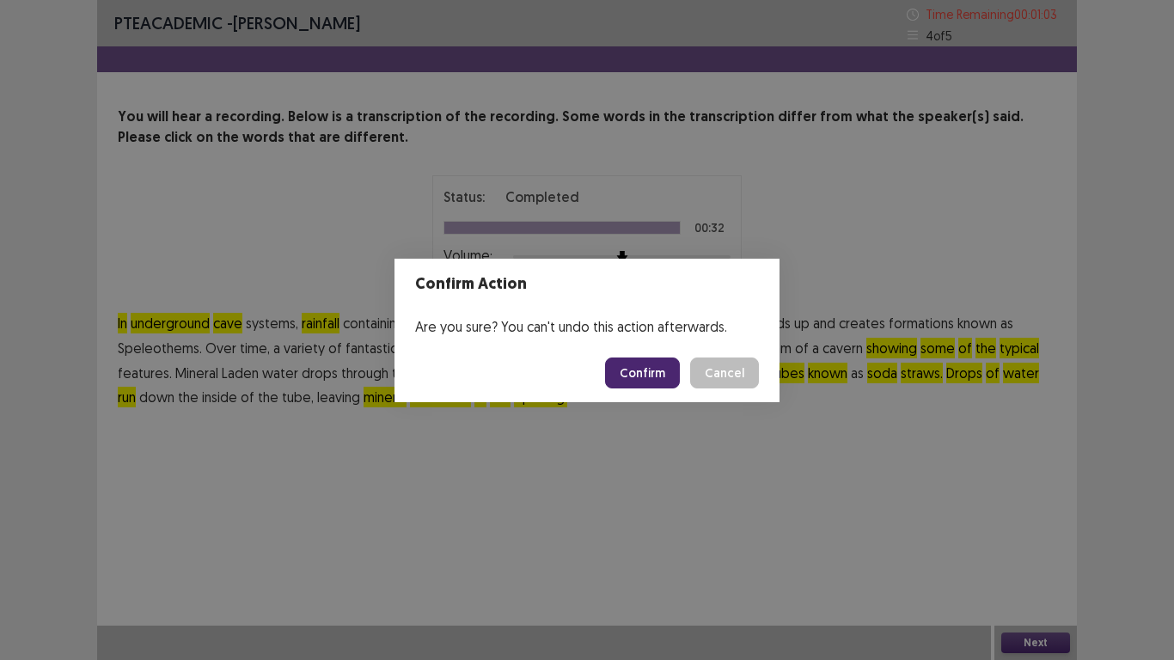
click at [652, 375] on button "Confirm" at bounding box center [642, 373] width 75 height 31
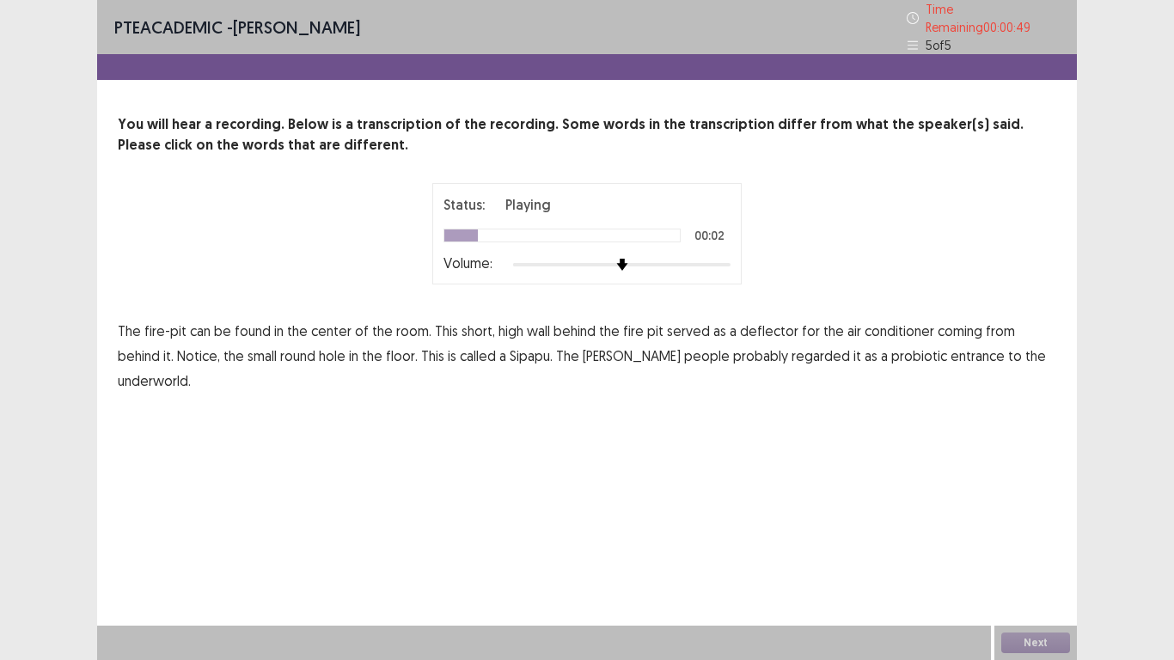
click at [140, 321] on p "The fire-pit can be found in the center of the room. This short, high wall behi…" at bounding box center [587, 356] width 938 height 74
click at [133, 327] on span "The" at bounding box center [129, 331] width 23 height 21
click at [155, 321] on span "fire-pit" at bounding box center [165, 331] width 42 height 21
drag, startPoint x: 167, startPoint y: 320, endPoint x: 200, endPoint y: 318, distance: 33.6
click at [184, 319] on p "The fire-pit can be found in the center of the room. This short, high wall behi…" at bounding box center [587, 356] width 938 height 74
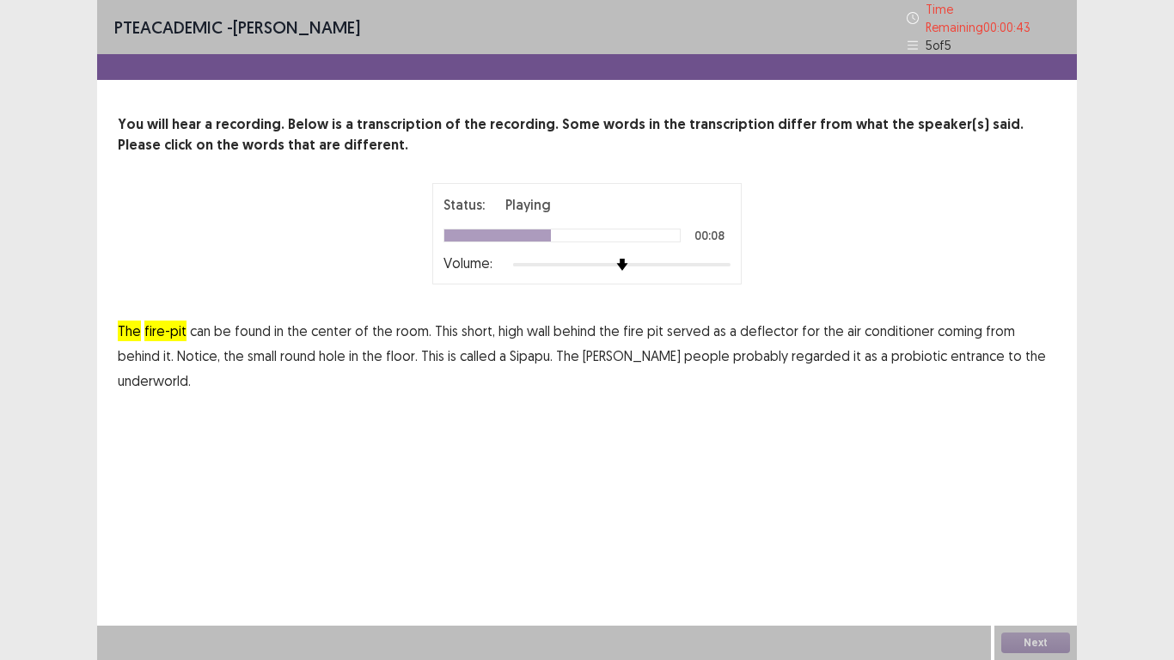
click at [260, 325] on span "found" at bounding box center [253, 331] width 36 height 21
click at [160, 345] on span "behind" at bounding box center [139, 355] width 42 height 21
click at [386, 351] on span "floor." at bounding box center [402, 355] width 32 height 21
click at [362, 350] on span "the" at bounding box center [372, 355] width 21 height 21
click at [315, 350] on p "The fire-pit can be found in the center of the room. This short, high wall behi…" at bounding box center [587, 356] width 938 height 74
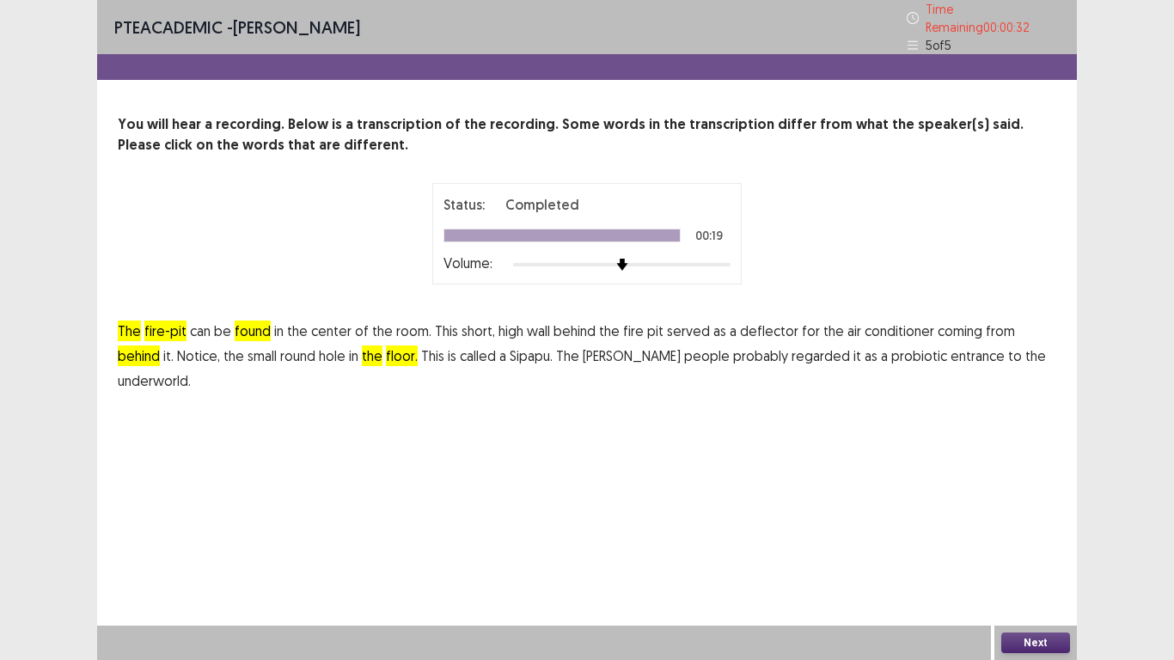
click at [319, 354] on span "hole" at bounding box center [332, 355] width 27 height 21
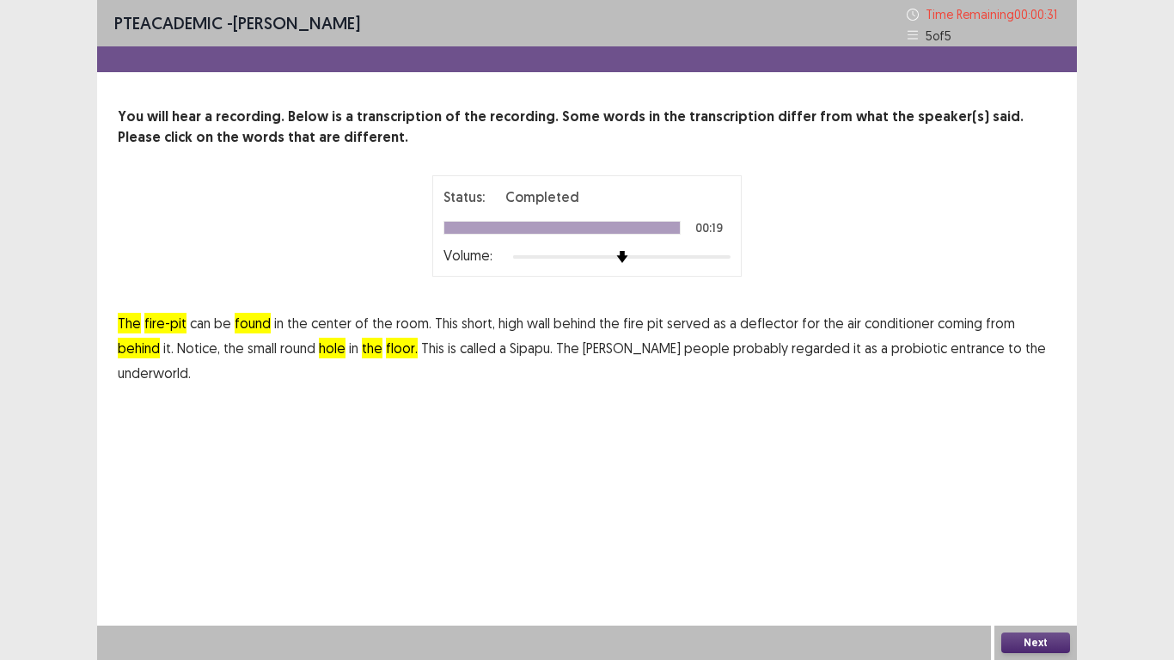
click at [280, 352] on span "round" at bounding box center [297, 348] width 35 height 21
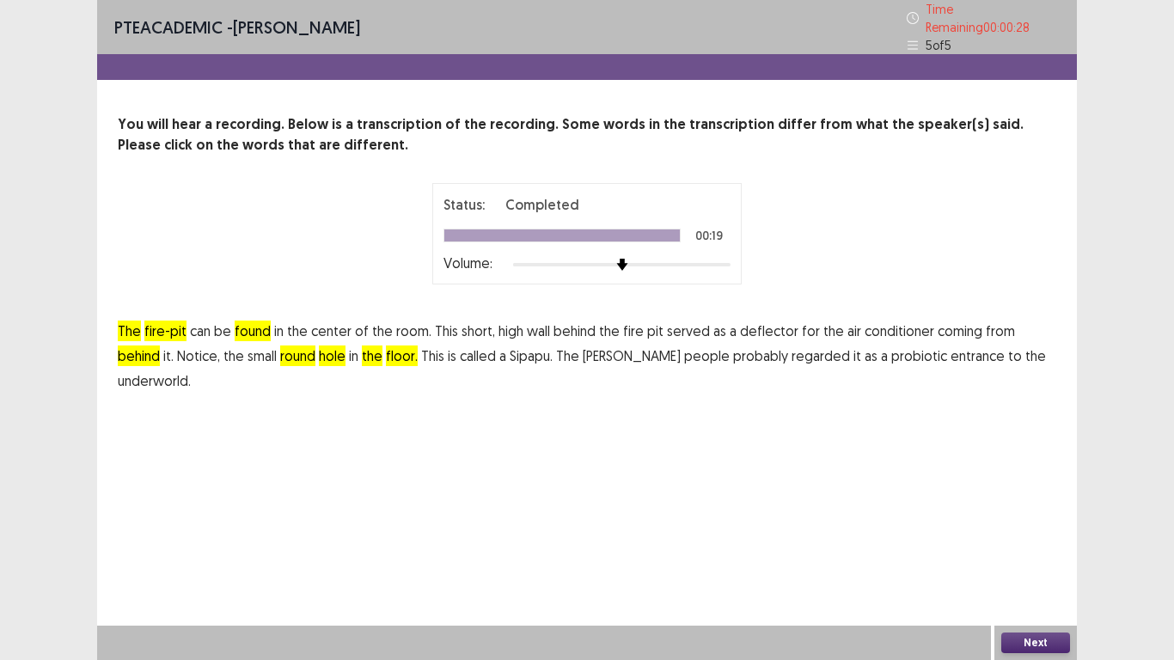
click at [191, 370] on span "underworld." at bounding box center [154, 380] width 73 height 21
click at [890, 351] on span "the" at bounding box center [1035, 355] width 21 height 21
click at [890, 351] on span "to" at bounding box center [1015, 355] width 14 height 21
click at [890, 349] on span "entrance" at bounding box center [977, 355] width 54 height 21
click at [890, 351] on span "probiotic" at bounding box center [919, 355] width 56 height 21
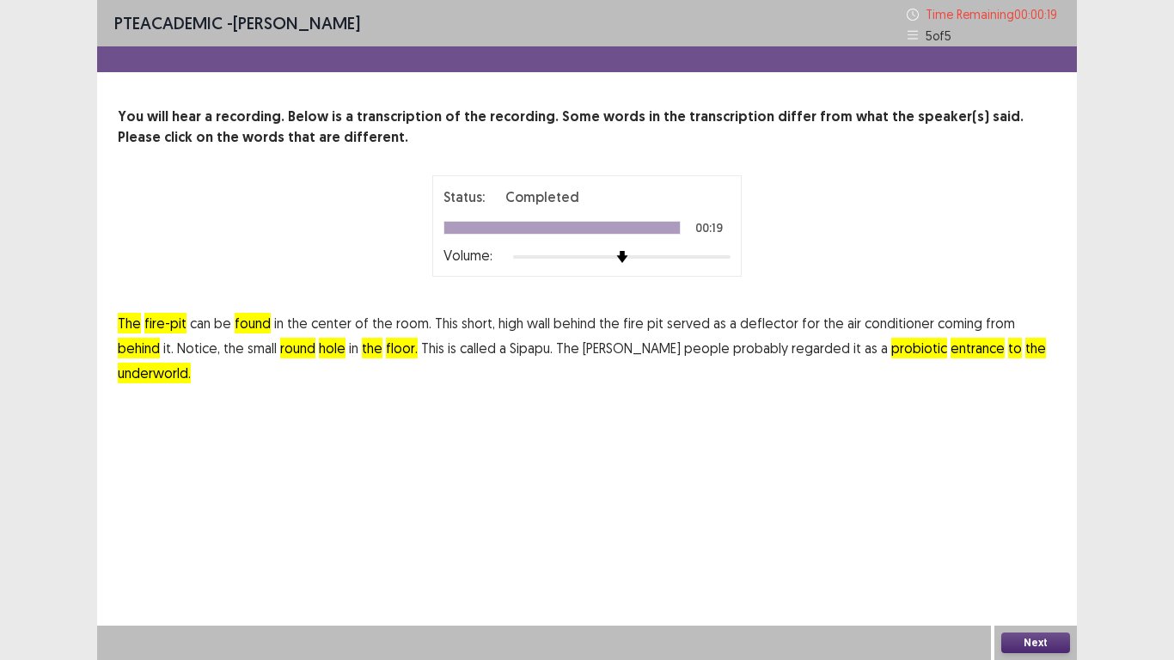
click at [890, 526] on button "Next" at bounding box center [1035, 643] width 69 height 21
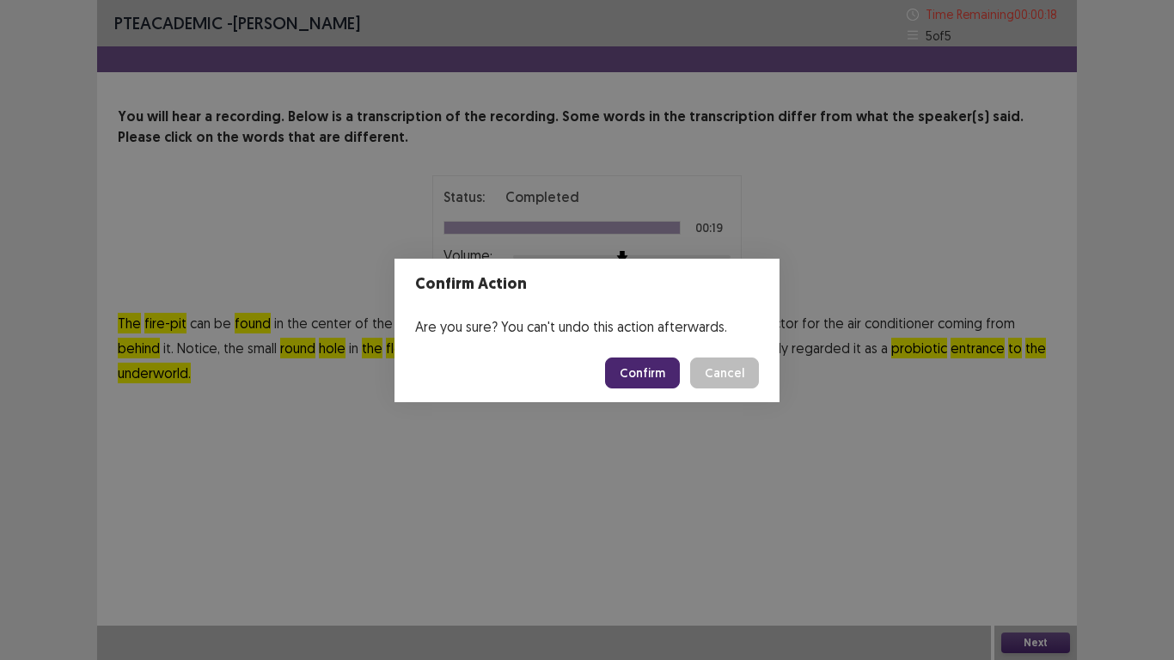
click at [634, 371] on button "Confirm" at bounding box center [642, 373] width 75 height 31
